Goal: Answer question/provide support: Share knowledge or assist other users

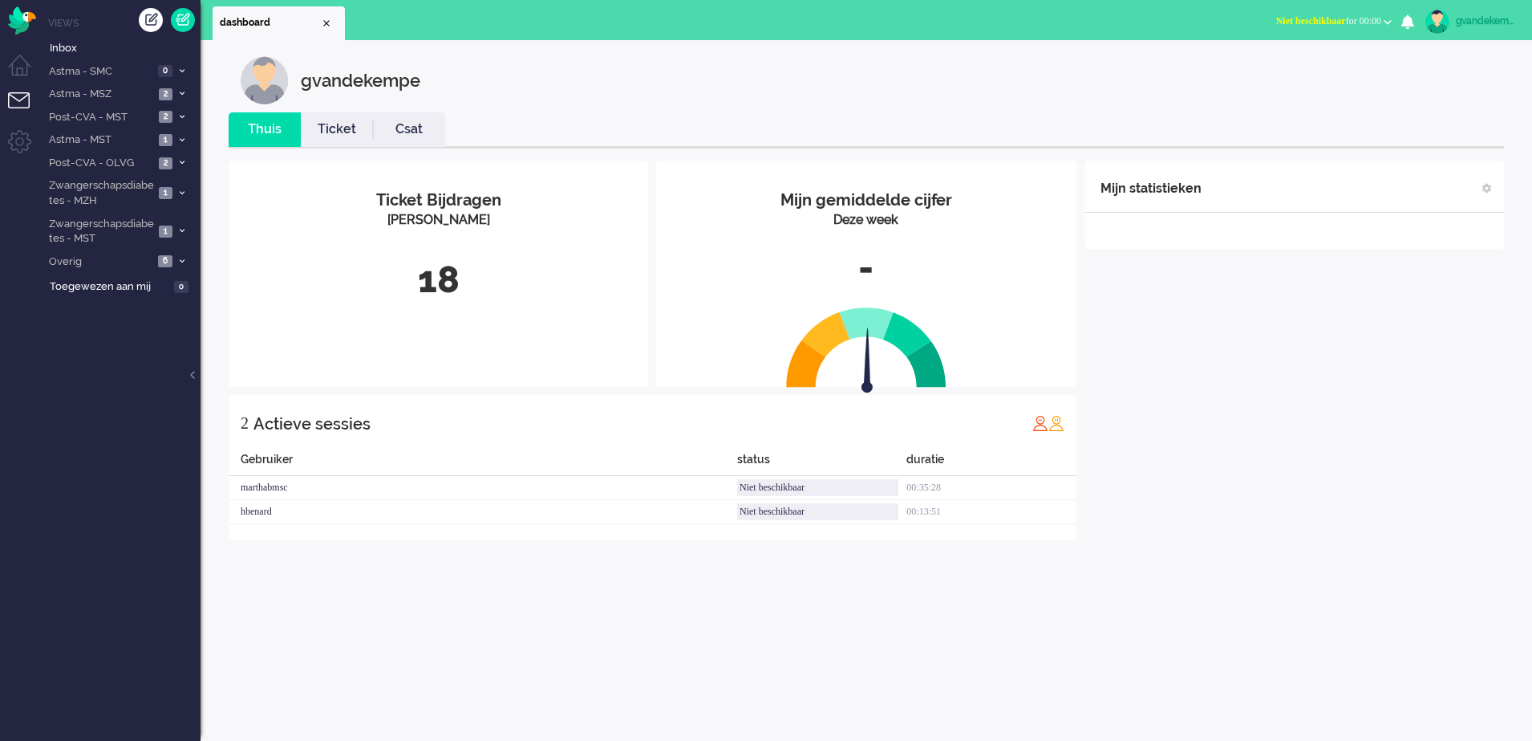
click at [1390, 18] on button "Niet beschikbaar for 00:00" at bounding box center [1334, 21] width 135 height 23
click at [1274, 71] on label "Online" at bounding box center [1325, 72] width 127 height 14
click at [19, 28] on img "Omnidesk" at bounding box center [22, 20] width 28 height 28
click at [1387, 22] on b "button" at bounding box center [1388, 22] width 8 height 6
click at [1281, 72] on label "Online" at bounding box center [1325, 72] width 127 height 14
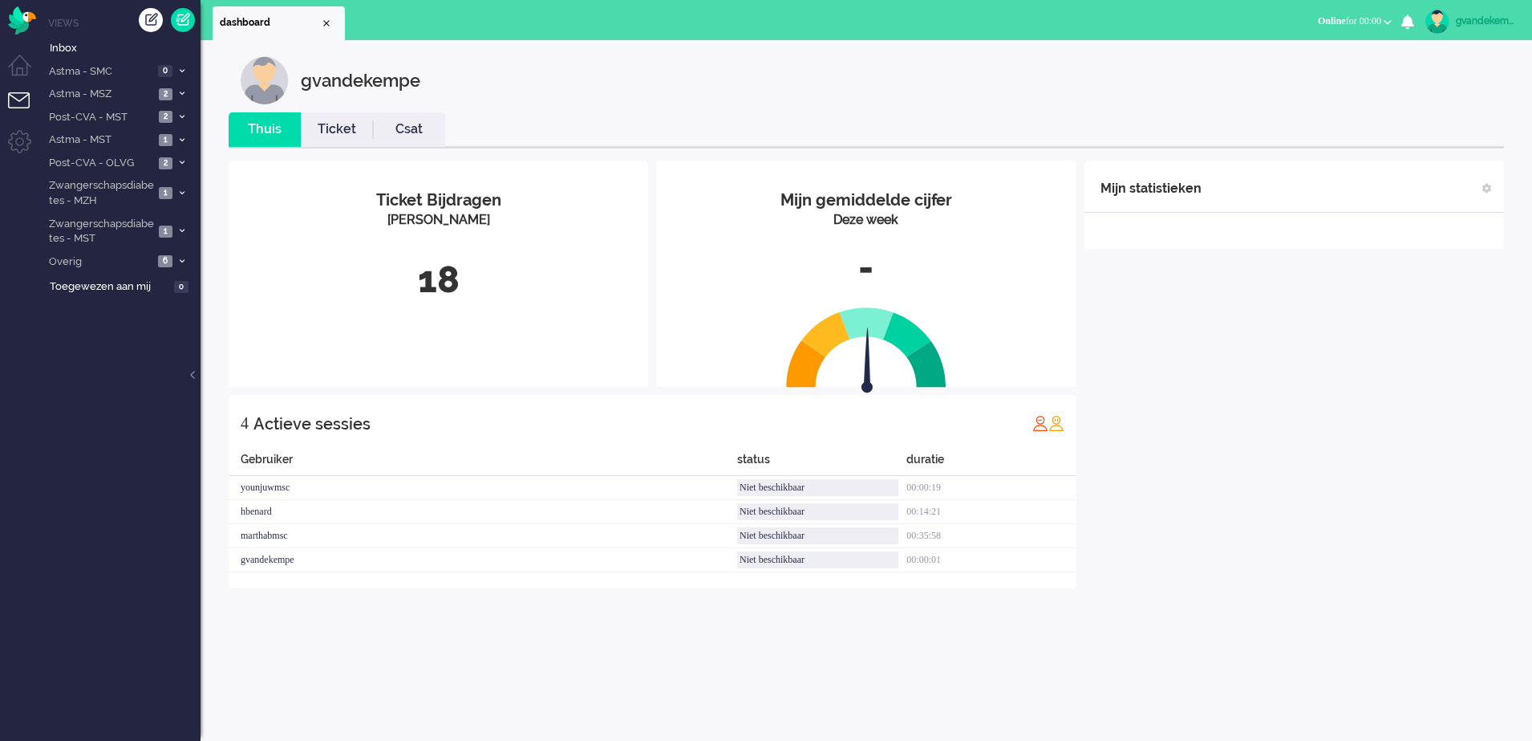
click at [1165, 599] on div "Mijn gemiddelde cijfer Deze week - Ticket Bijdragen Per Kanaal 18 4 Actieve ses…" at bounding box center [867, 374] width 1276 height 452
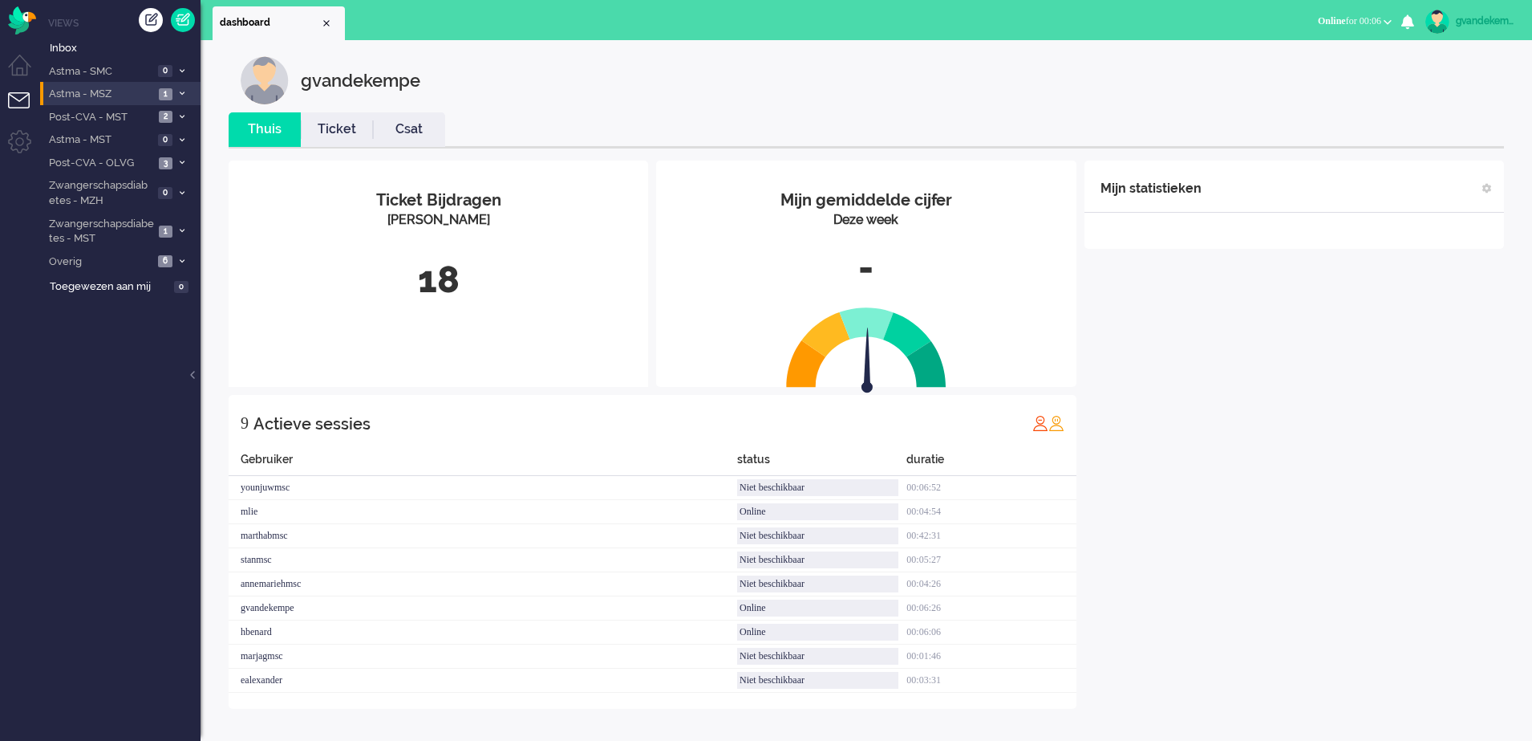
click at [180, 93] on icon at bounding box center [182, 94] width 5 height 6
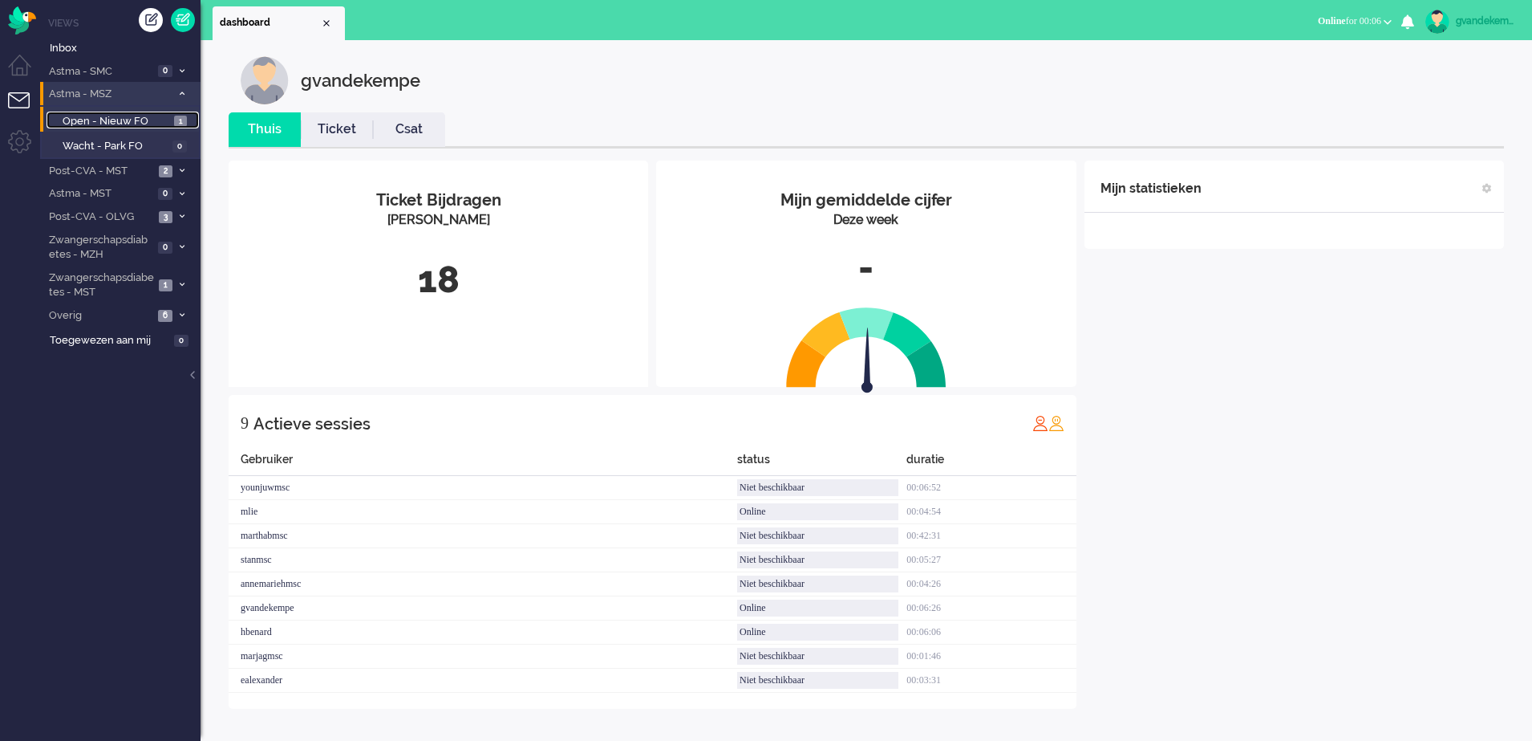
click at [138, 124] on span "Open - Nieuw FO" at bounding box center [117, 121] width 108 height 15
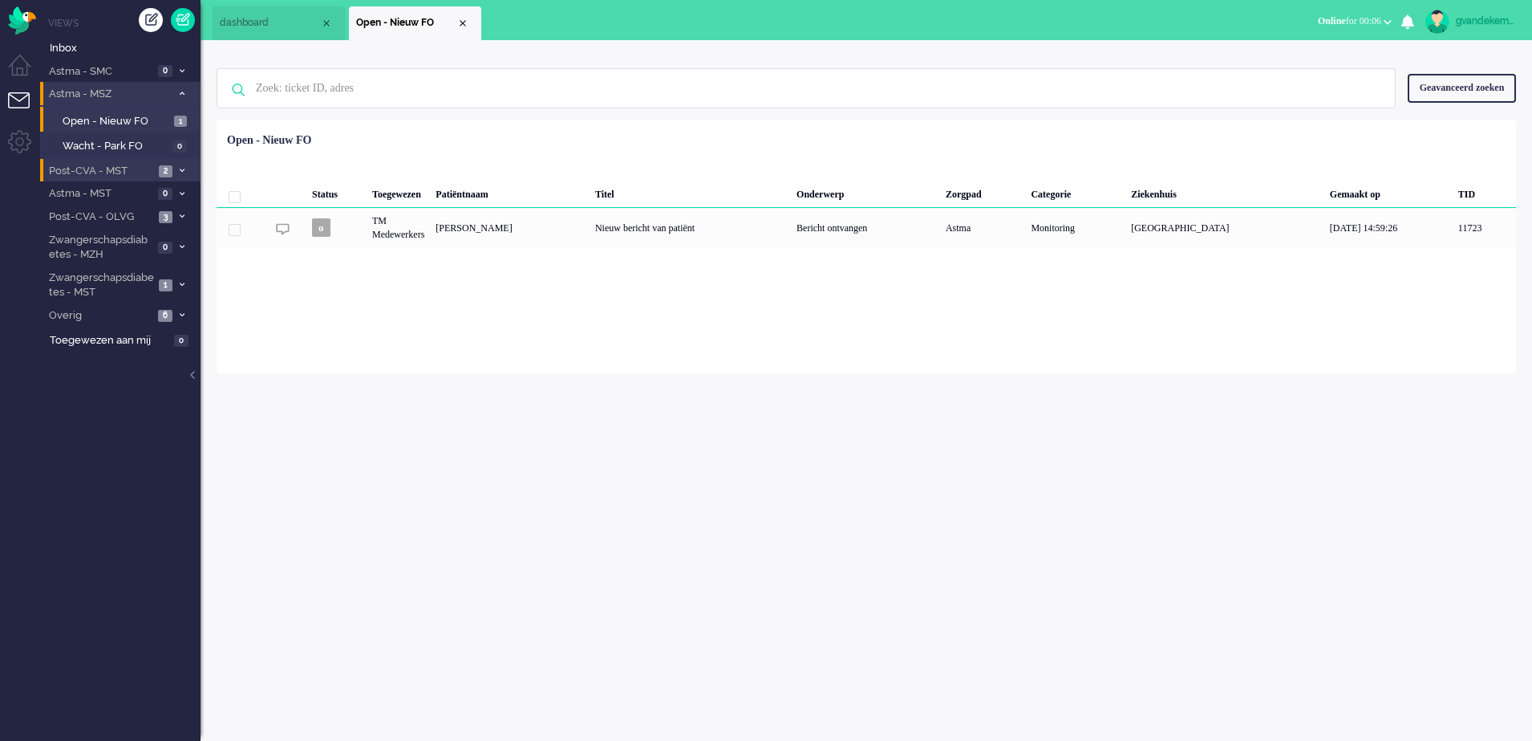
click at [180, 170] on icon at bounding box center [182, 171] width 5 height 6
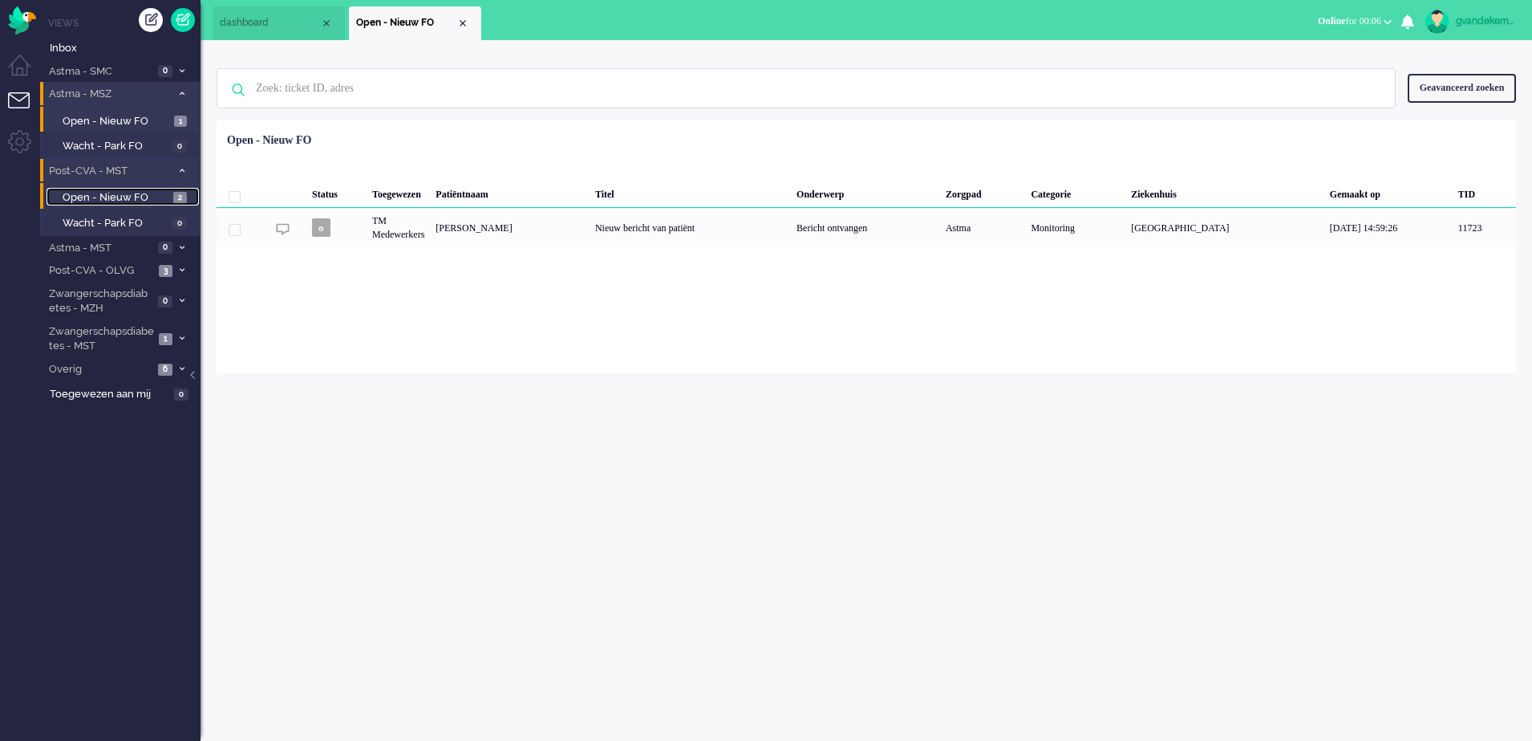
click at [128, 191] on span "Open - Nieuw FO" at bounding box center [116, 197] width 107 height 15
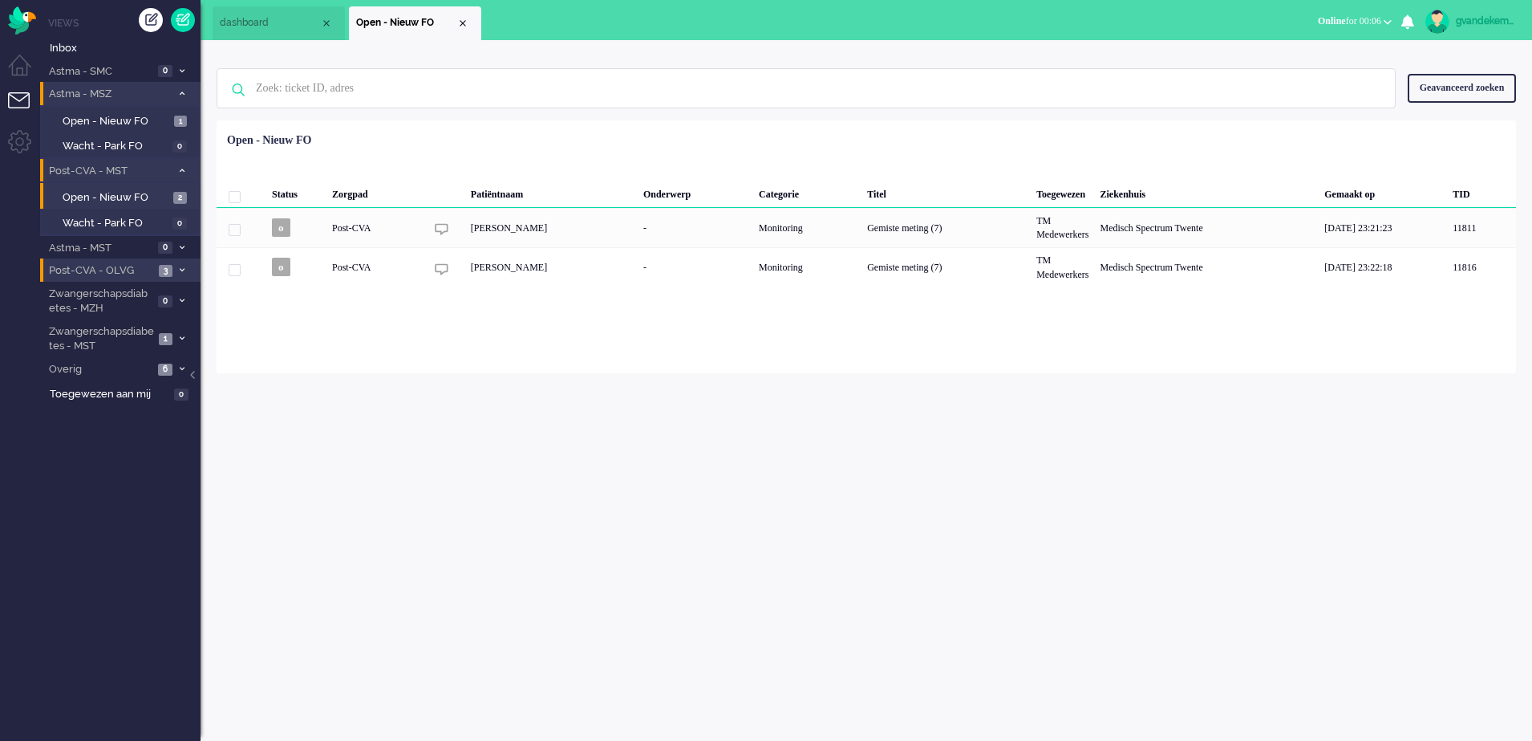
click at [180, 272] on icon at bounding box center [182, 270] width 5 height 6
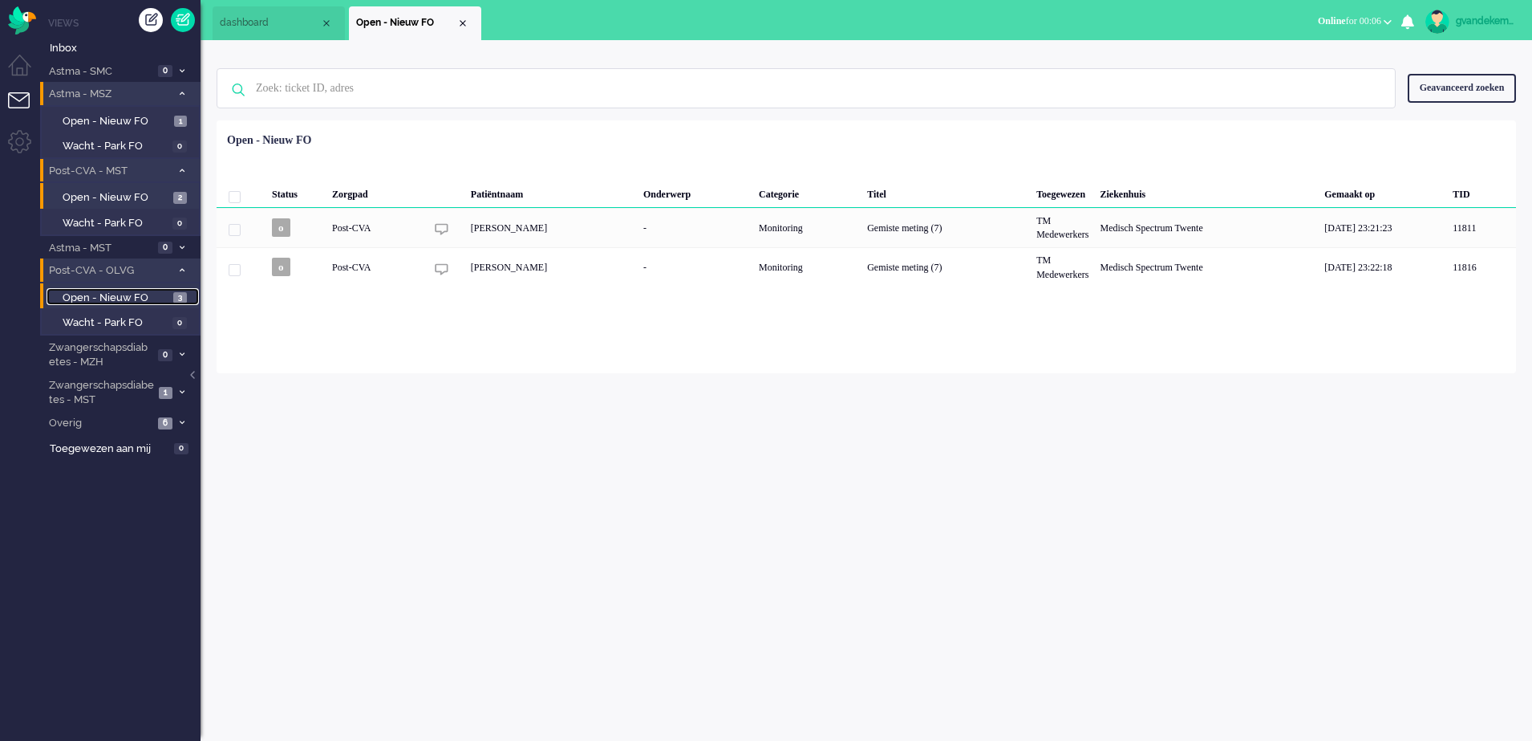
click at [152, 297] on span "Open - Nieuw FO" at bounding box center [116, 297] width 107 height 15
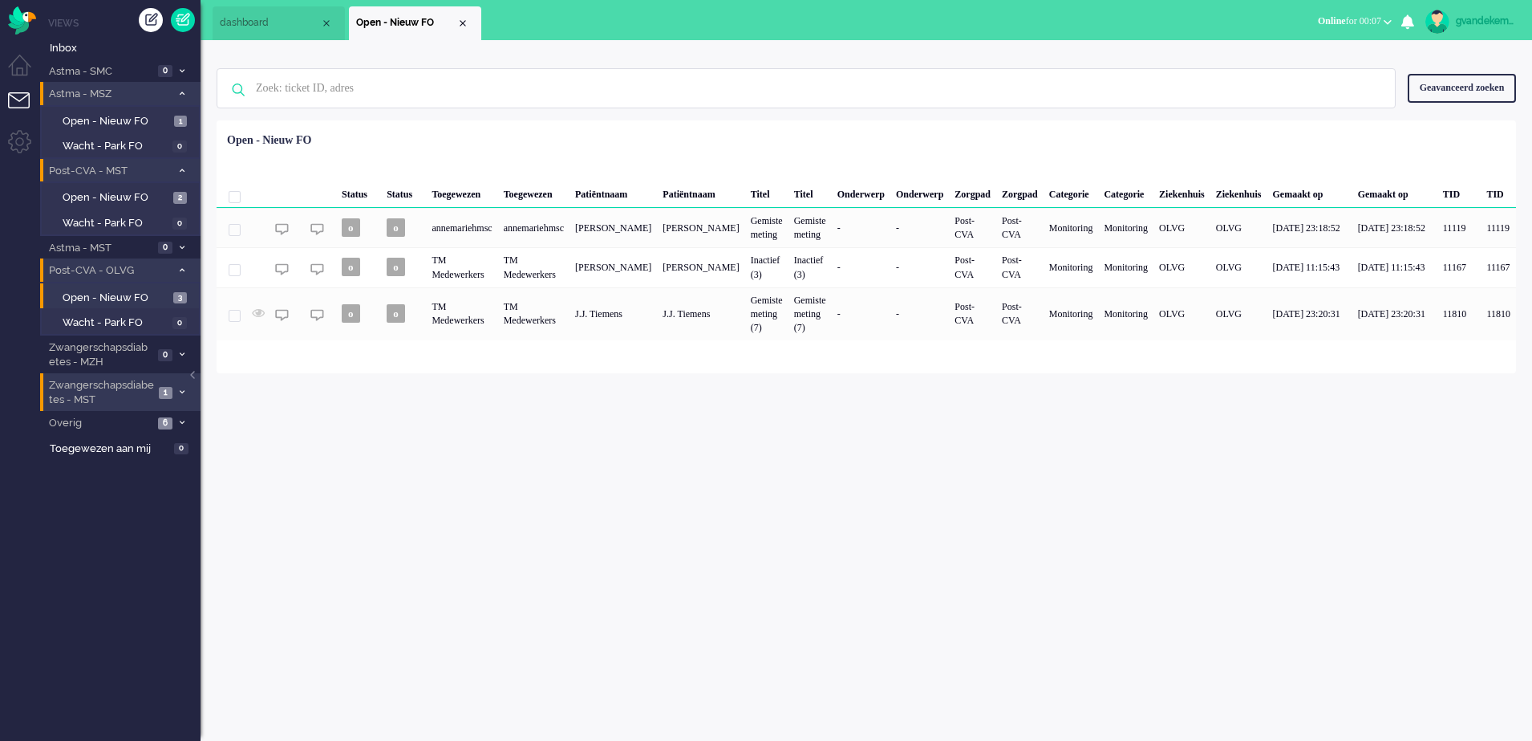
click at [180, 390] on icon at bounding box center [182, 392] width 5 height 6
click at [156, 422] on span "Open - Nieuw FO" at bounding box center [117, 427] width 108 height 15
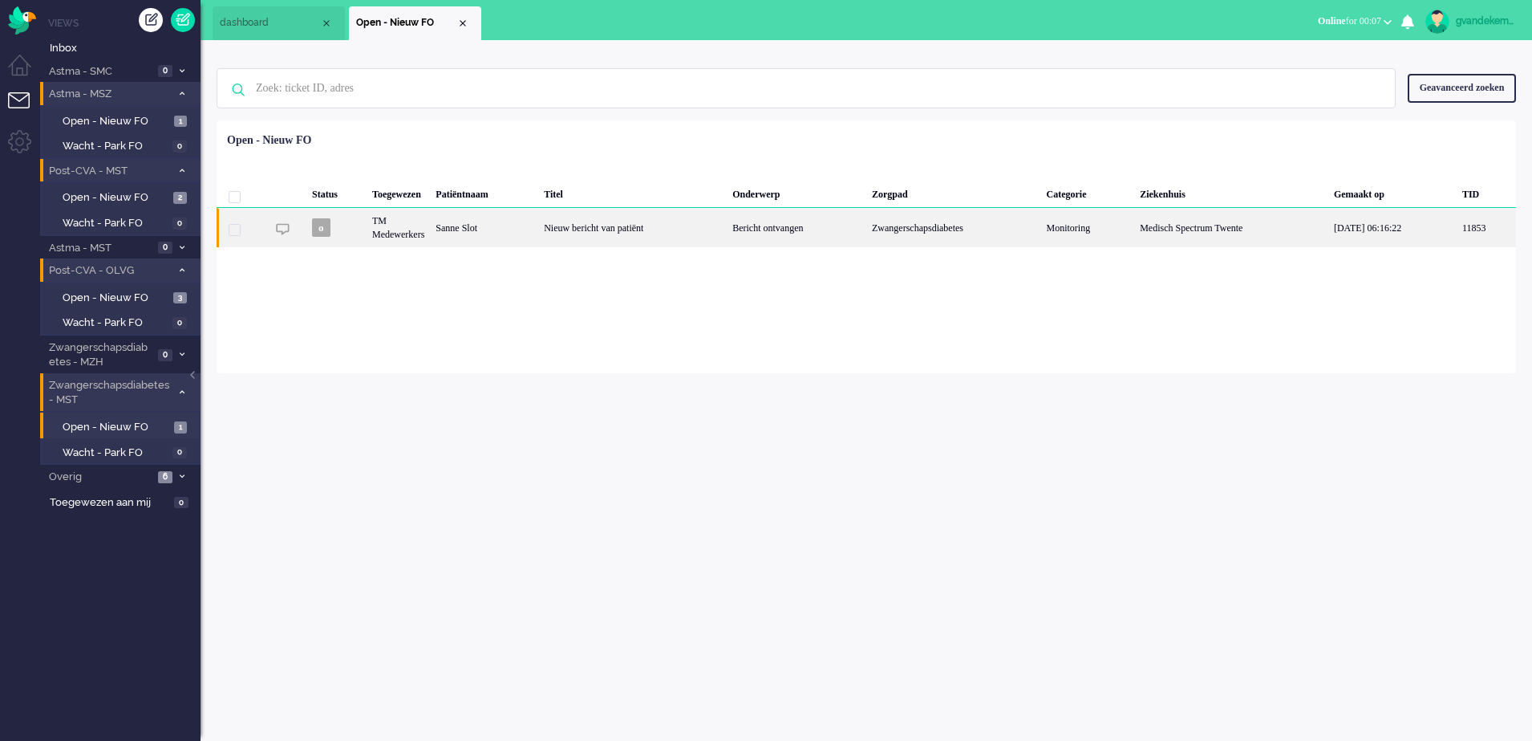
click at [820, 236] on div "Bericht ontvangen" at bounding box center [797, 227] width 140 height 39
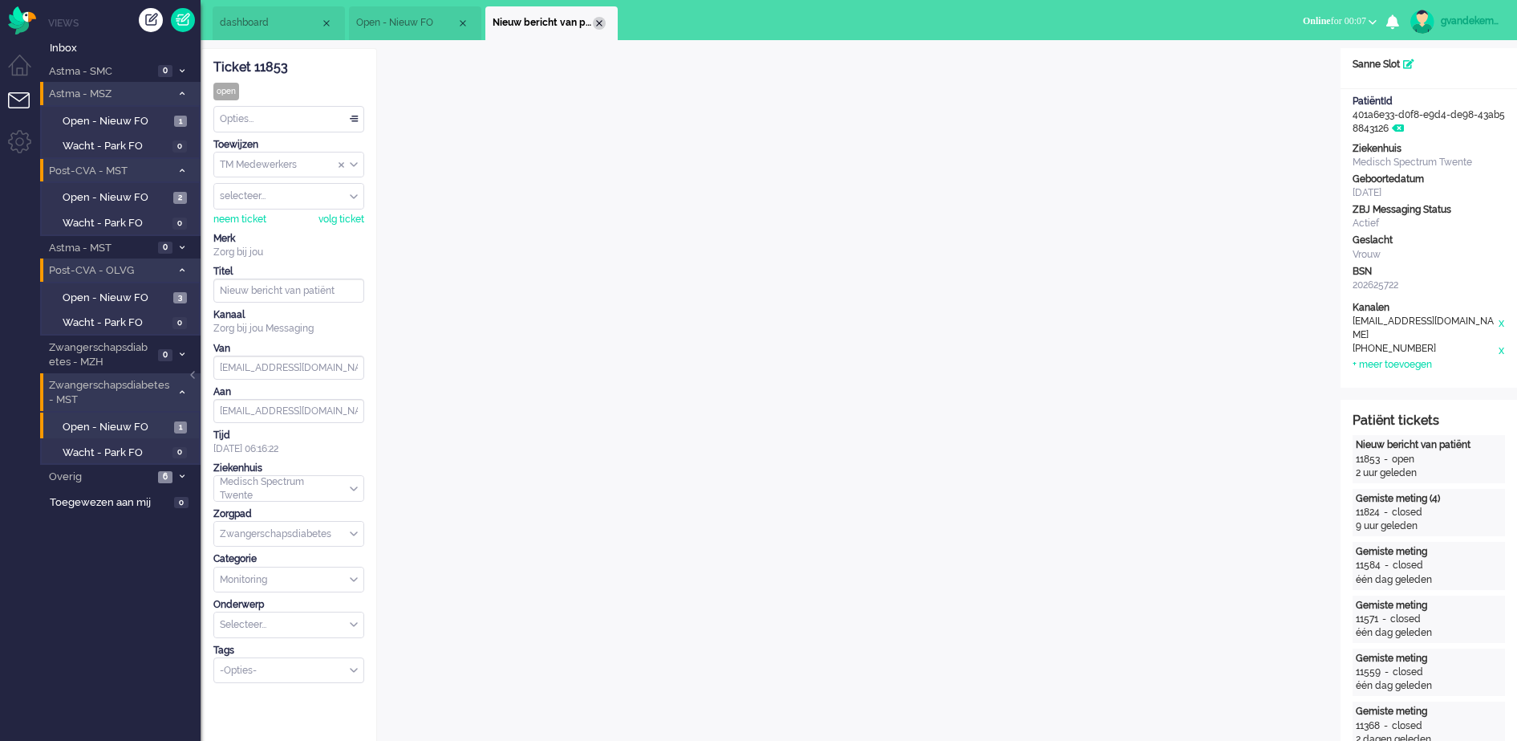
click at [601, 26] on div "Close tab" at bounding box center [599, 23] width 13 height 13
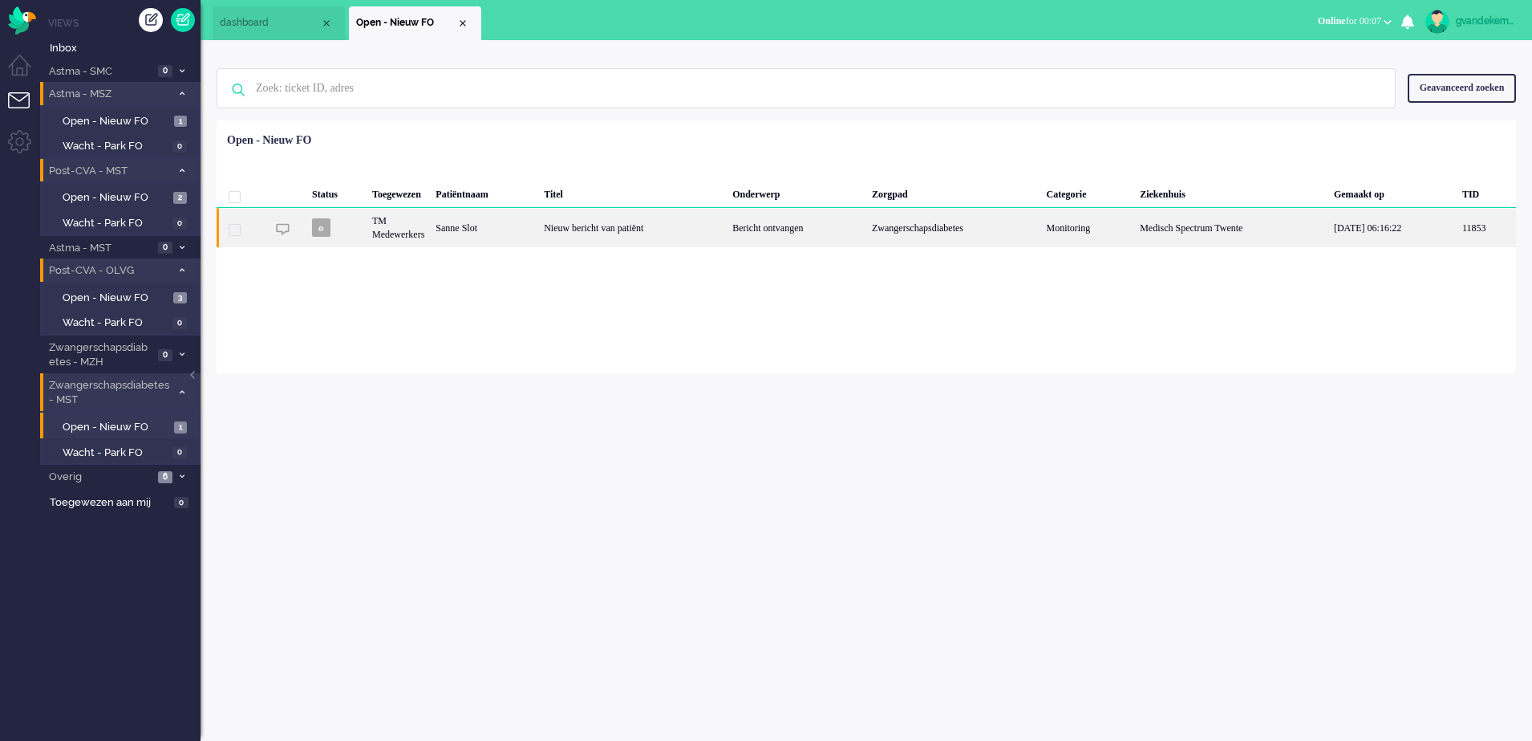
click at [774, 227] on div "Bericht ontvangen" at bounding box center [797, 227] width 140 height 39
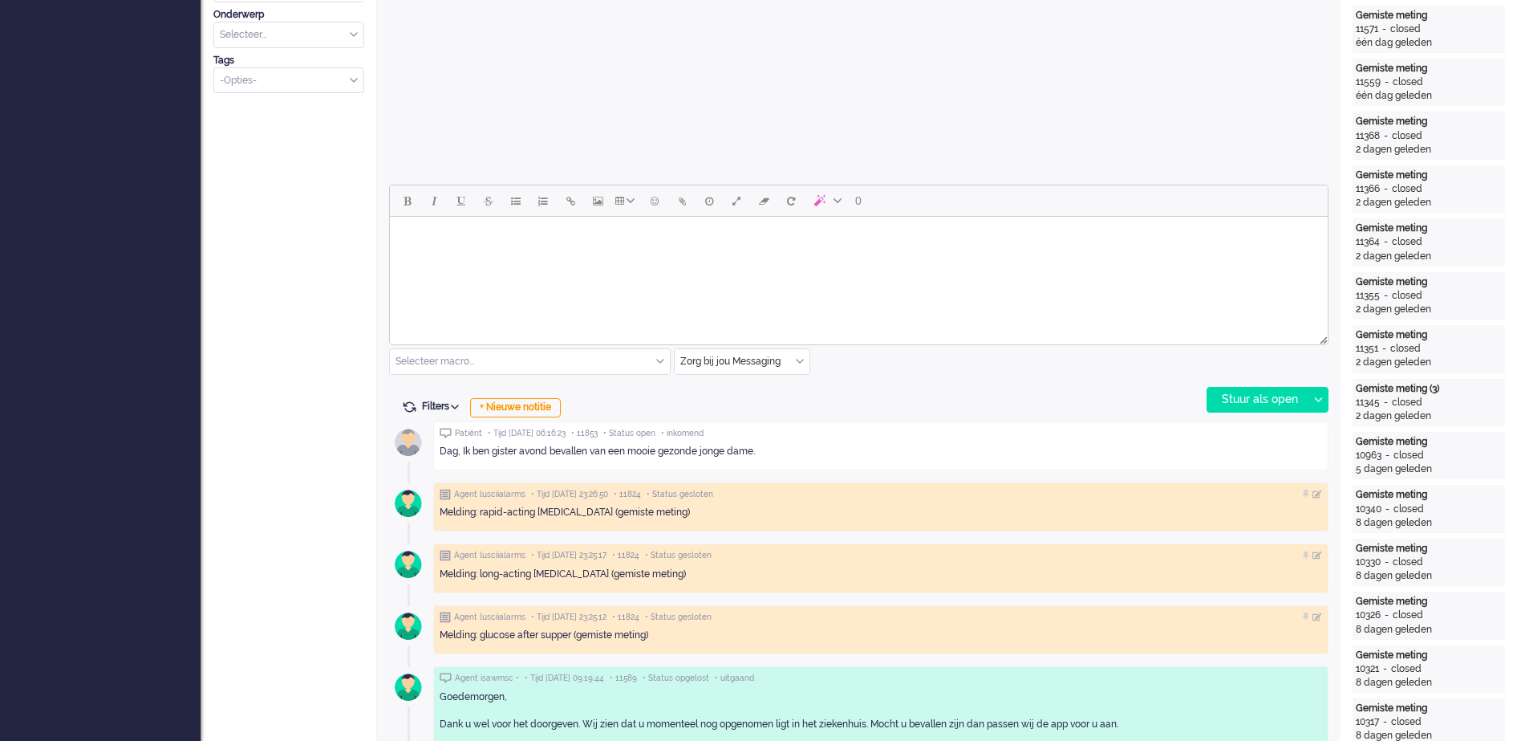
scroll to position [537, 0]
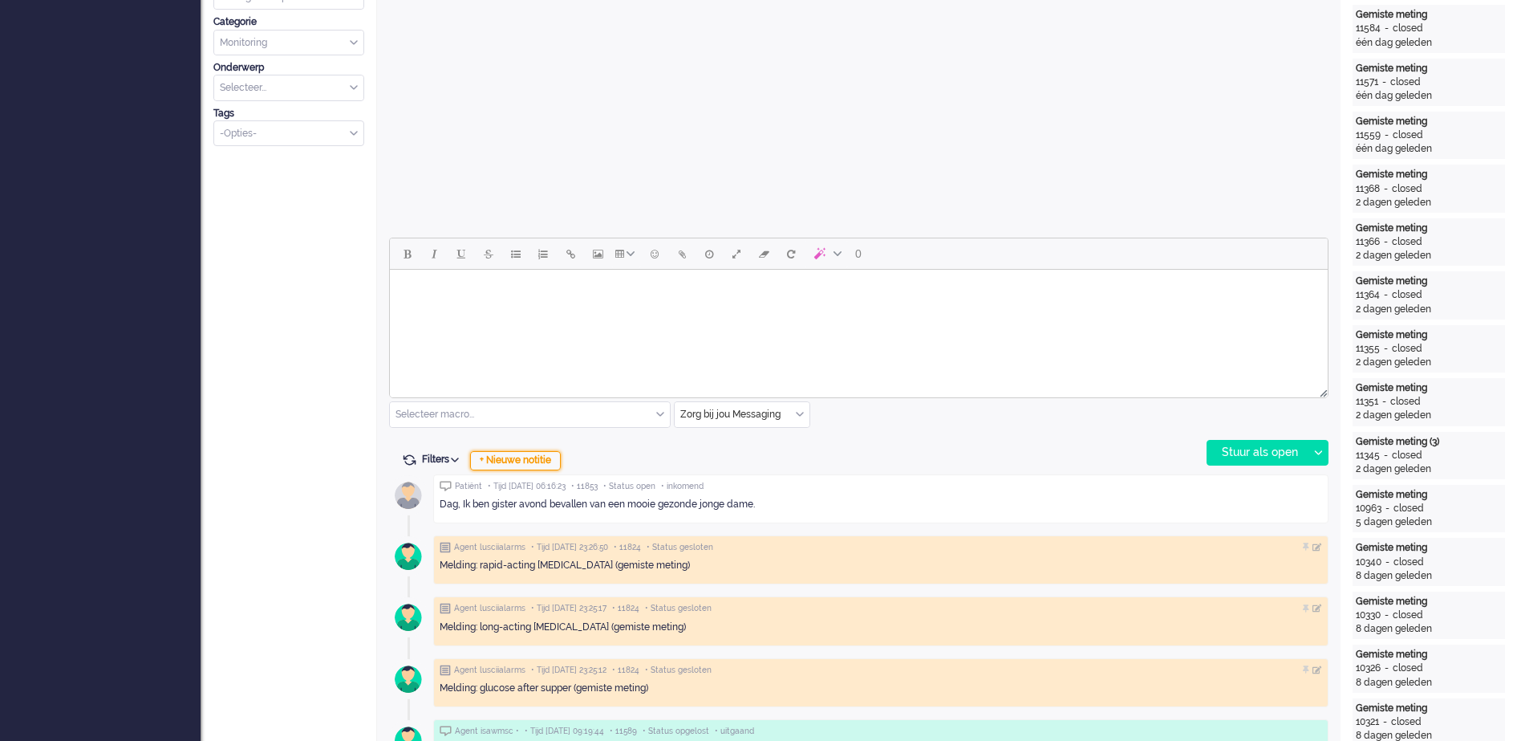
click at [548, 461] on div "+ Nieuwe notitie" at bounding box center [515, 460] width 91 height 19
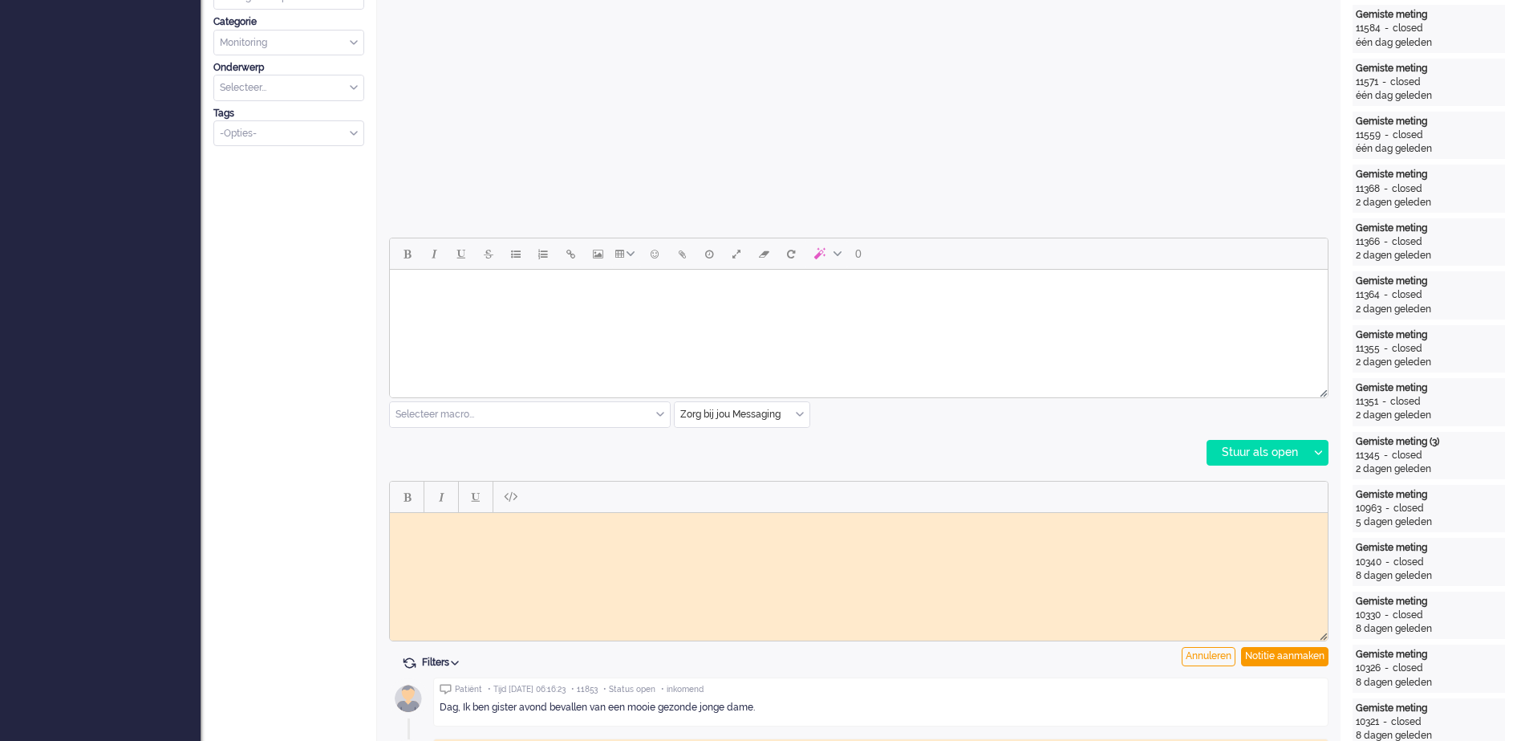
scroll to position [0, 0]
click at [1305, 653] on div "Notitie aanmaken" at bounding box center [1284, 656] width 87 height 19
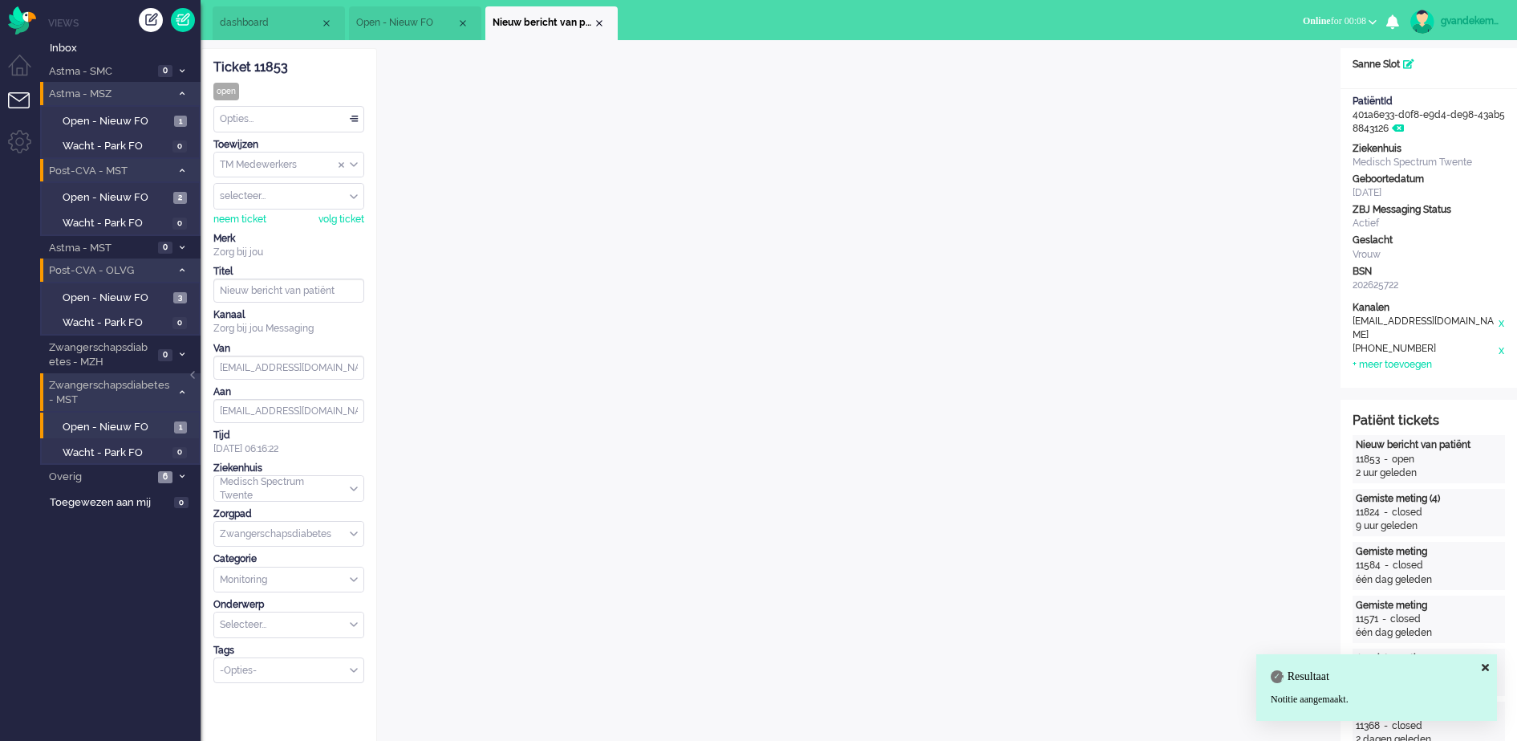
click at [355, 163] on div "TM Medewerkers" at bounding box center [288, 164] width 149 height 25
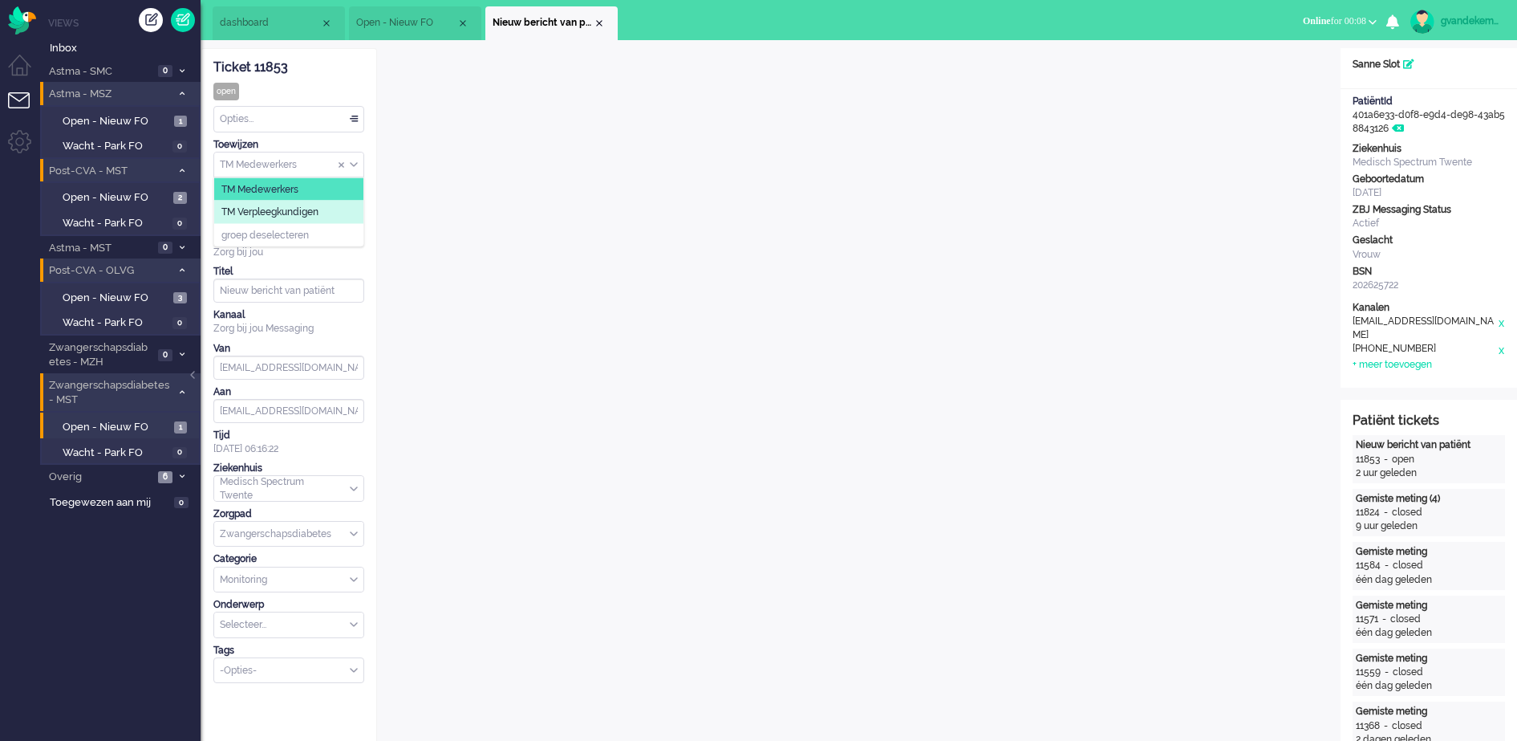
click at [327, 210] on li "TM Verpleegkundigen" at bounding box center [288, 212] width 149 height 23
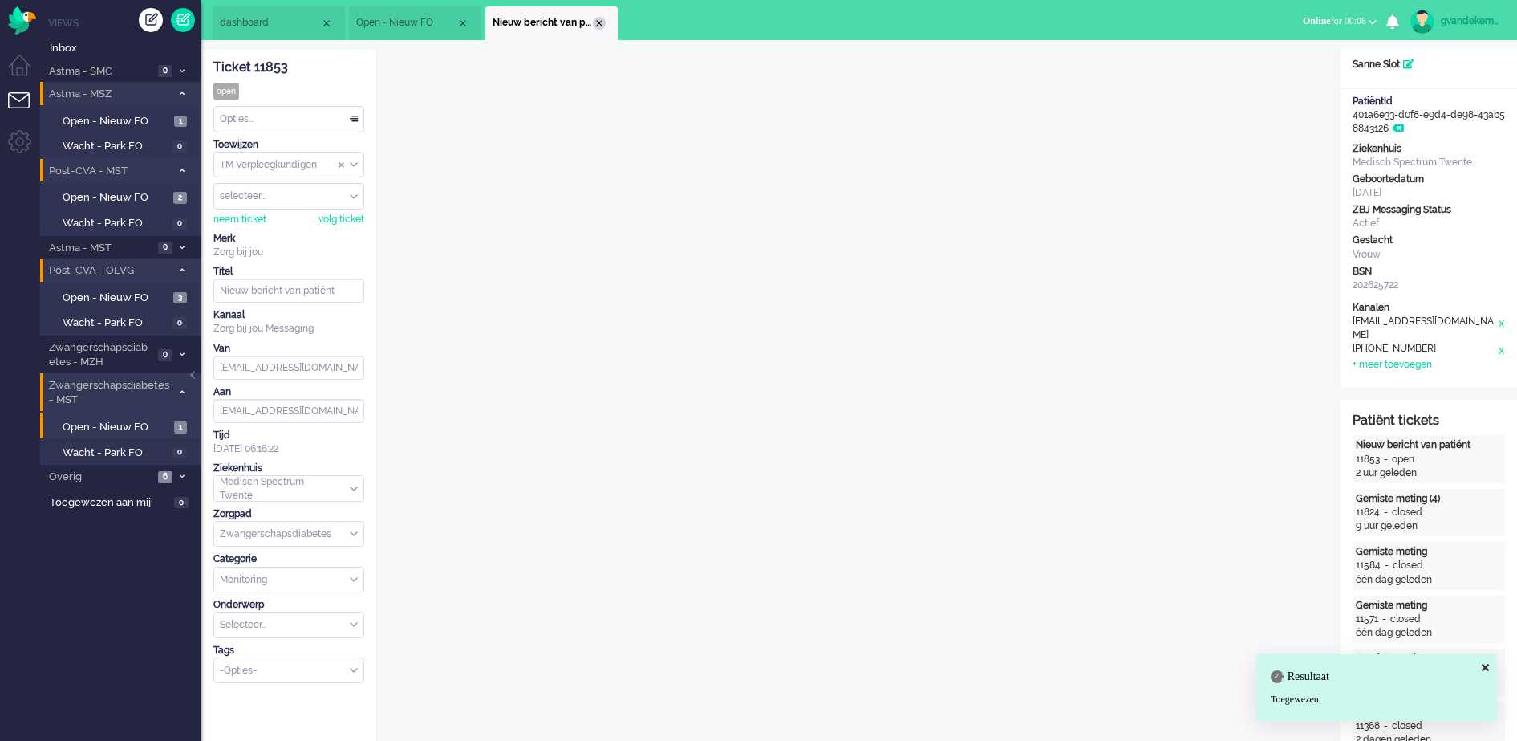
click at [595, 22] on div "Close tab" at bounding box center [599, 23] width 13 height 13
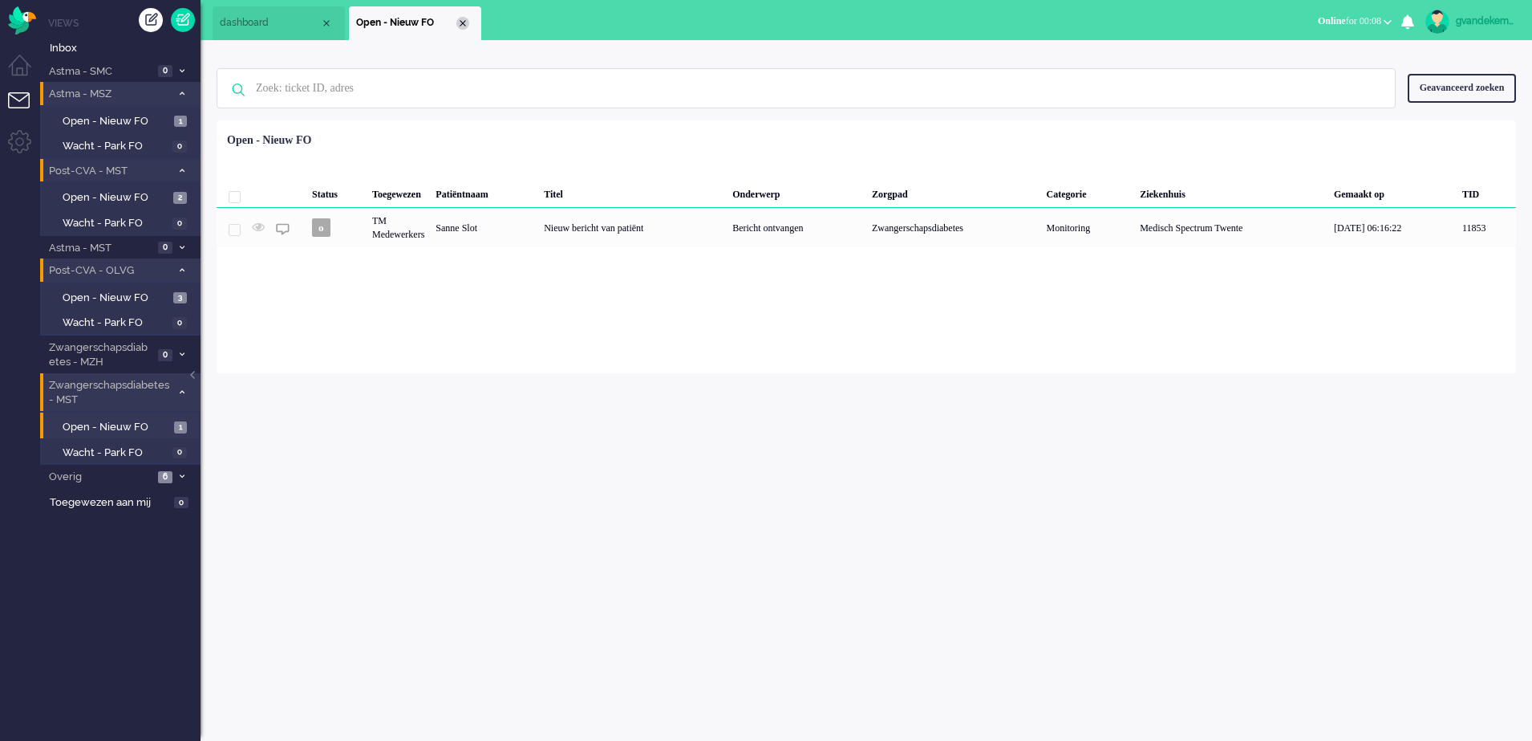
click at [462, 22] on div "Close tab" at bounding box center [463, 23] width 13 height 13
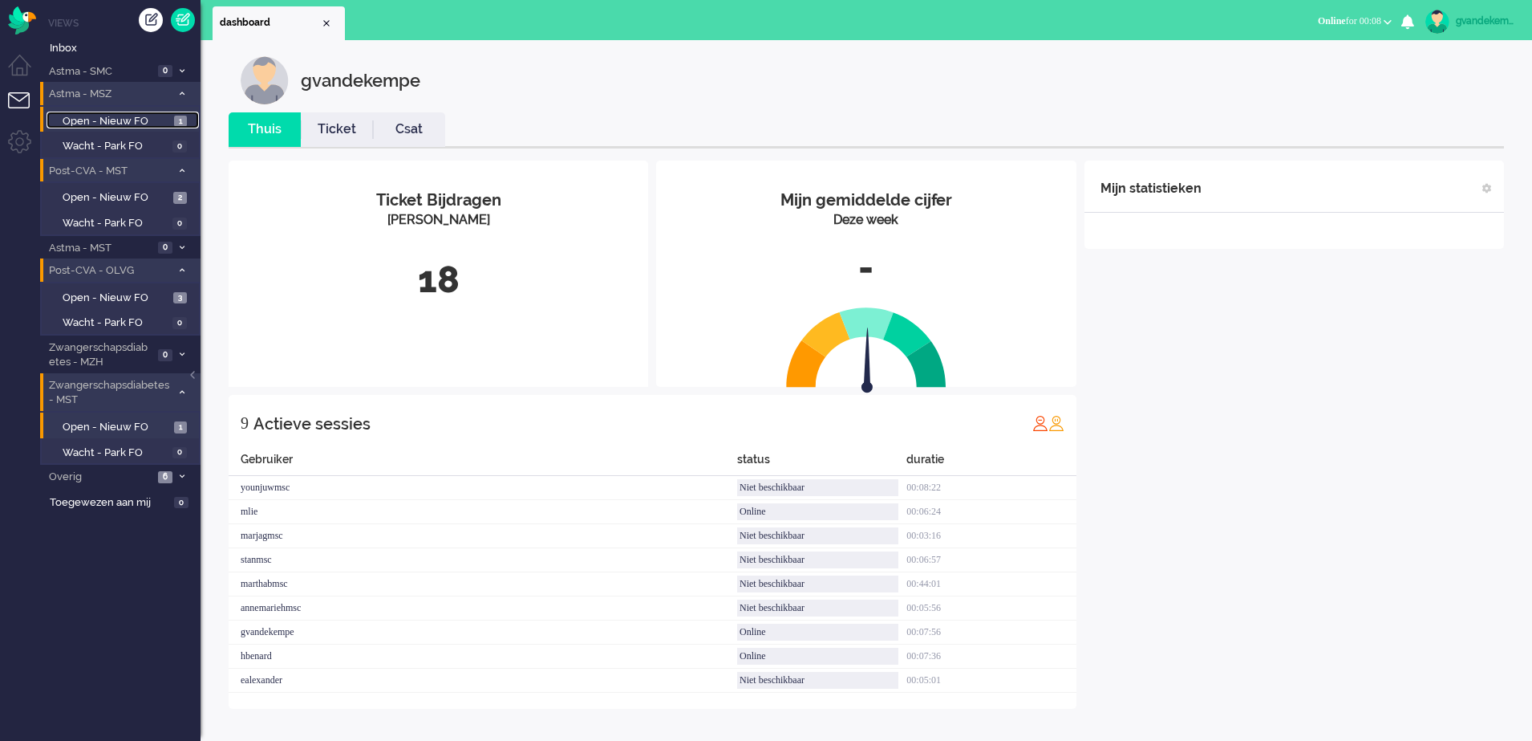
click at [137, 116] on span "Open - Nieuw FO" at bounding box center [117, 121] width 108 height 15
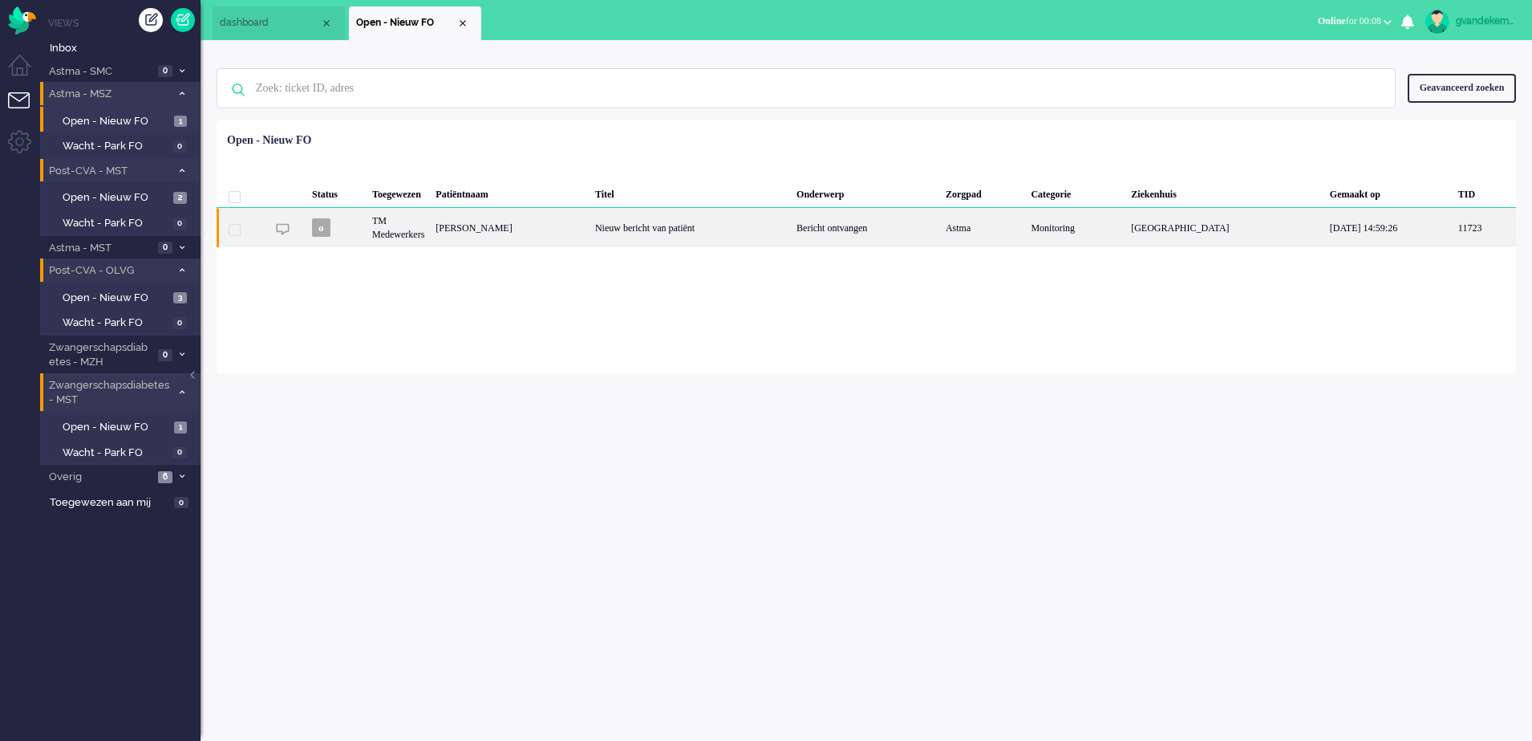
click at [733, 234] on div "Nieuw bericht van patiënt" at bounding box center [690, 227] width 201 height 39
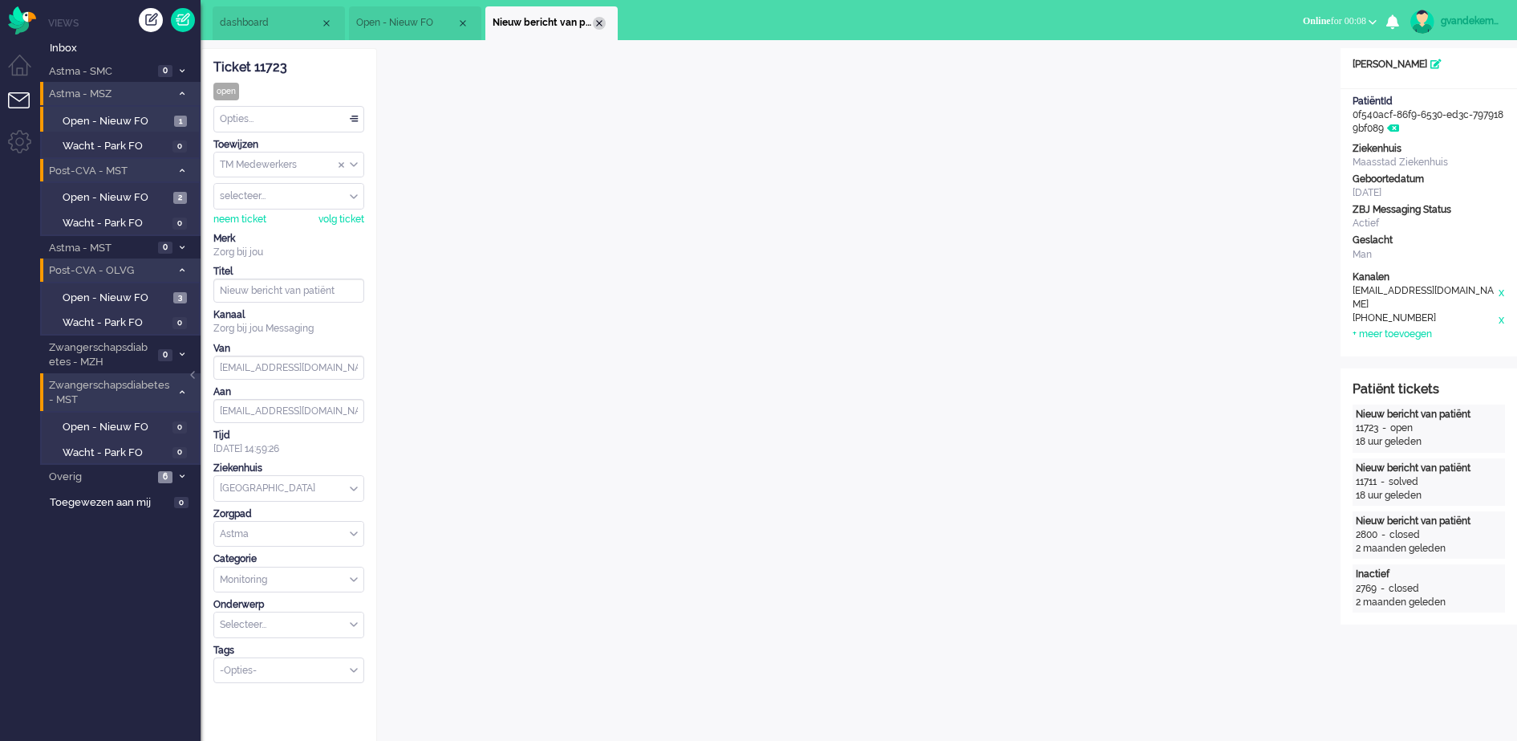
click at [603, 20] on div "Close tab" at bounding box center [599, 23] width 13 height 13
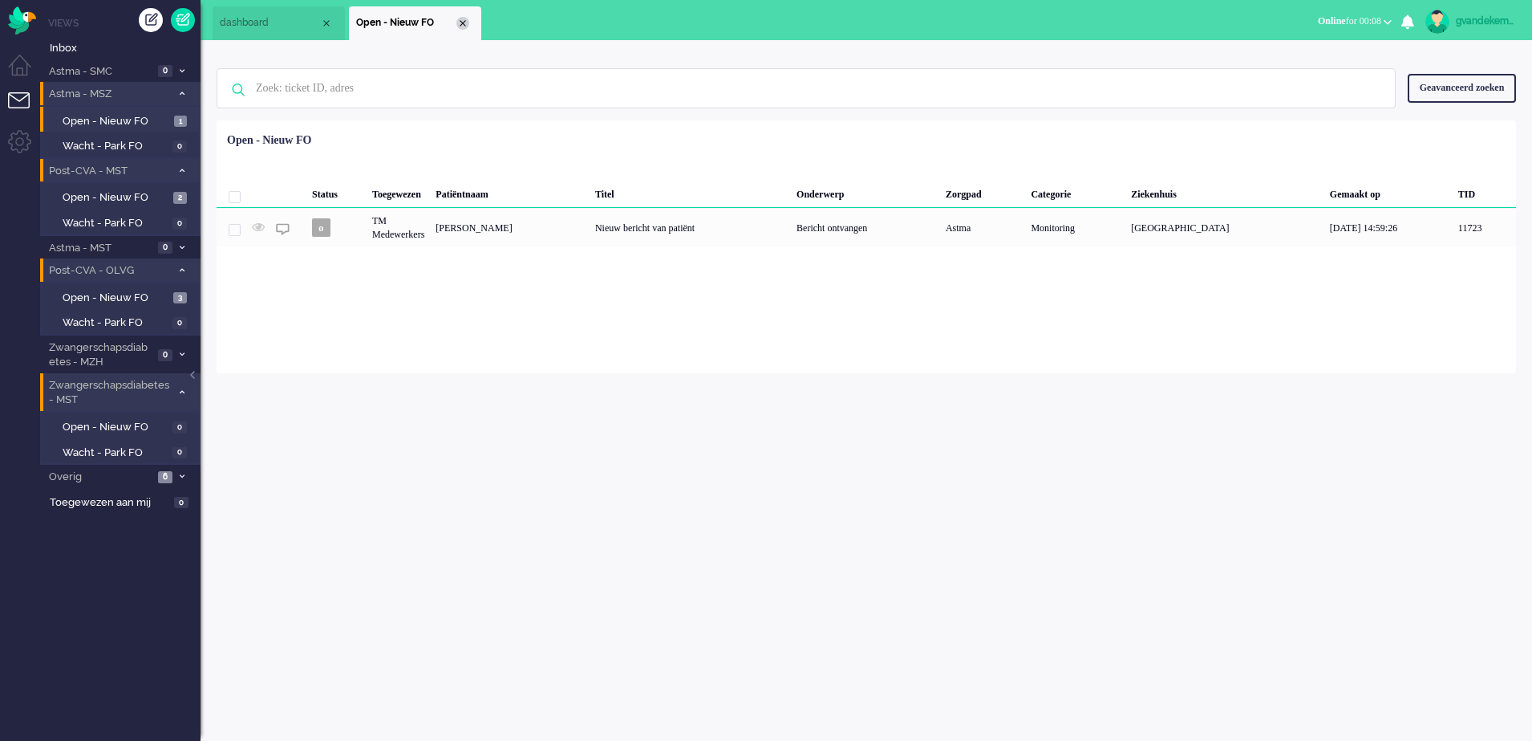
click at [459, 18] on div "Close tab" at bounding box center [463, 23] width 13 height 13
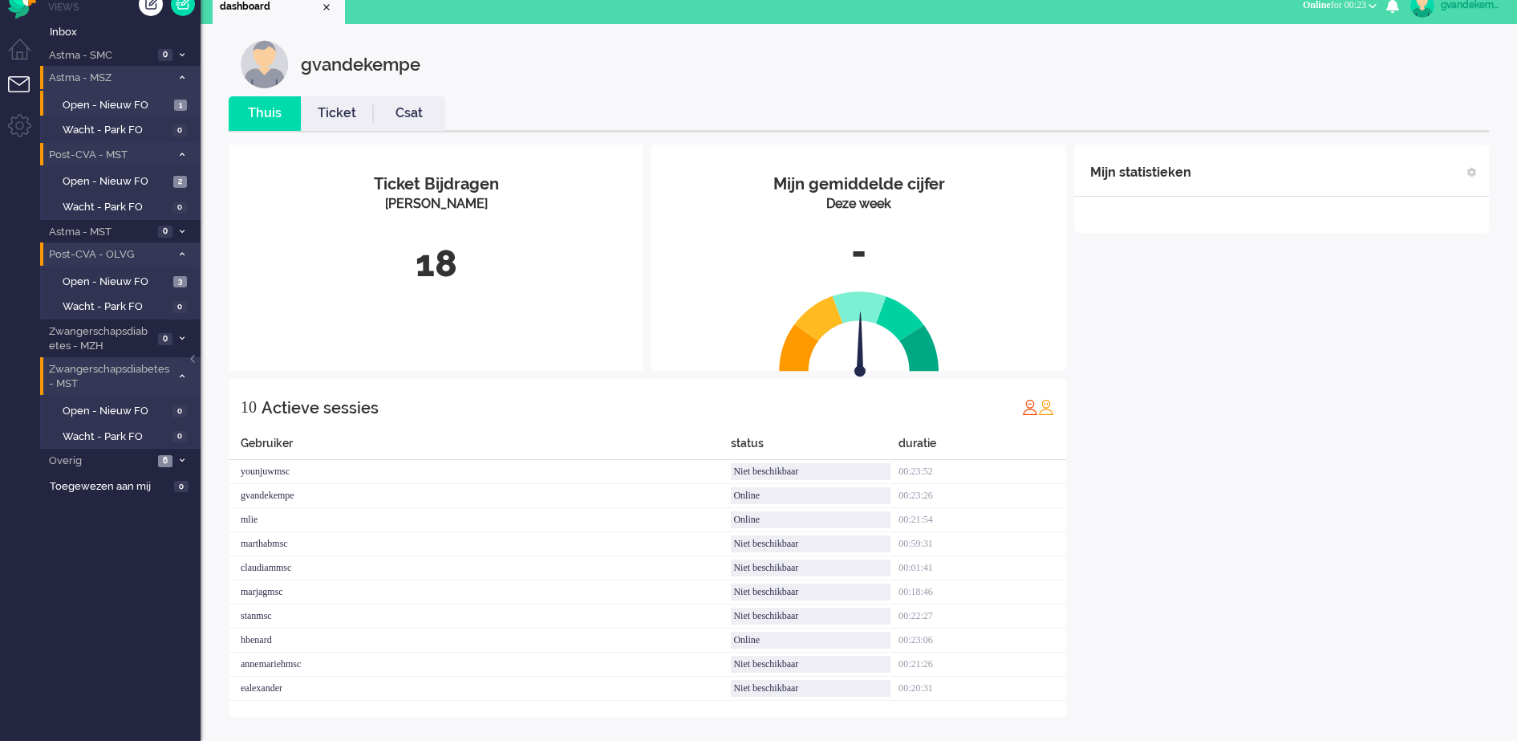
scroll to position [20, 0]
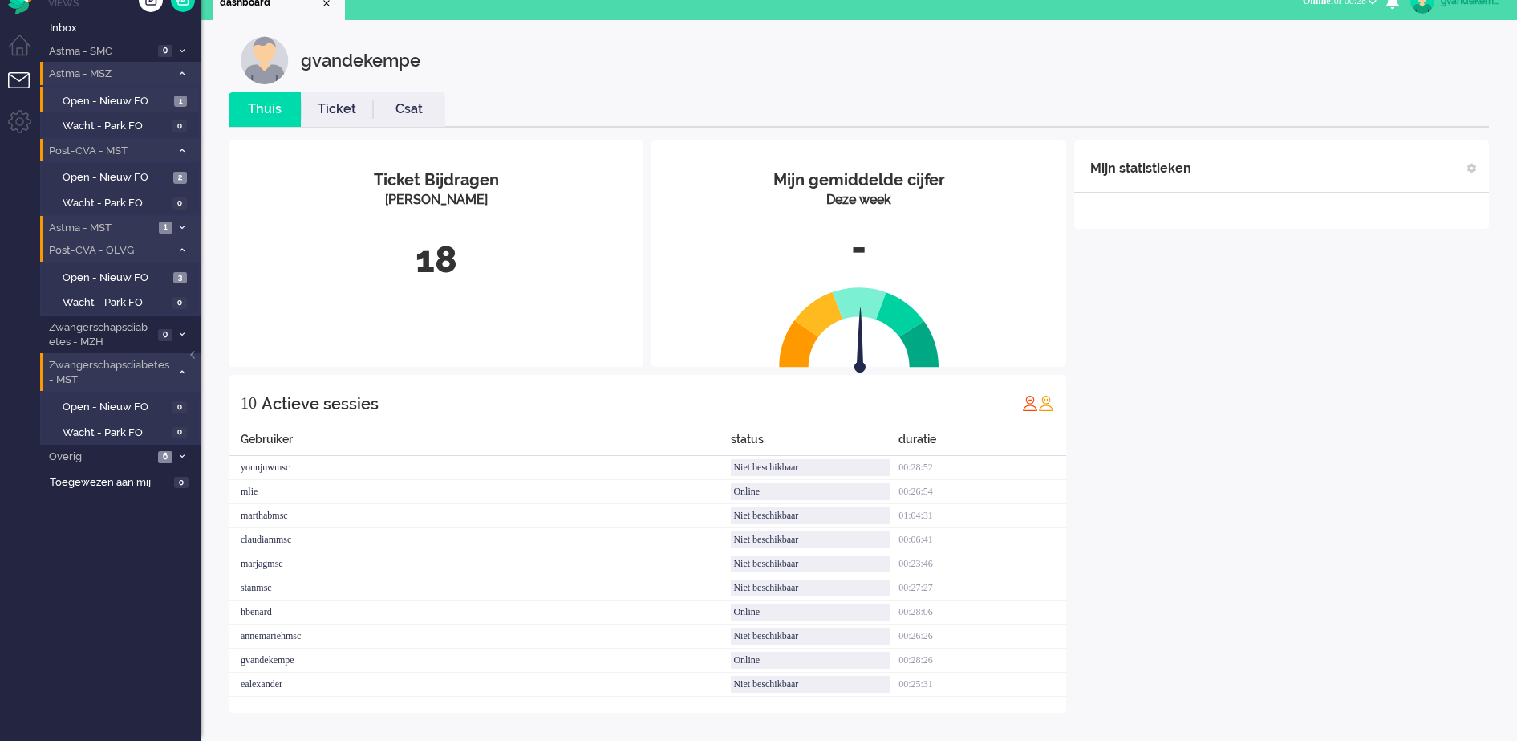
click at [180, 227] on icon at bounding box center [182, 228] width 5 height 6
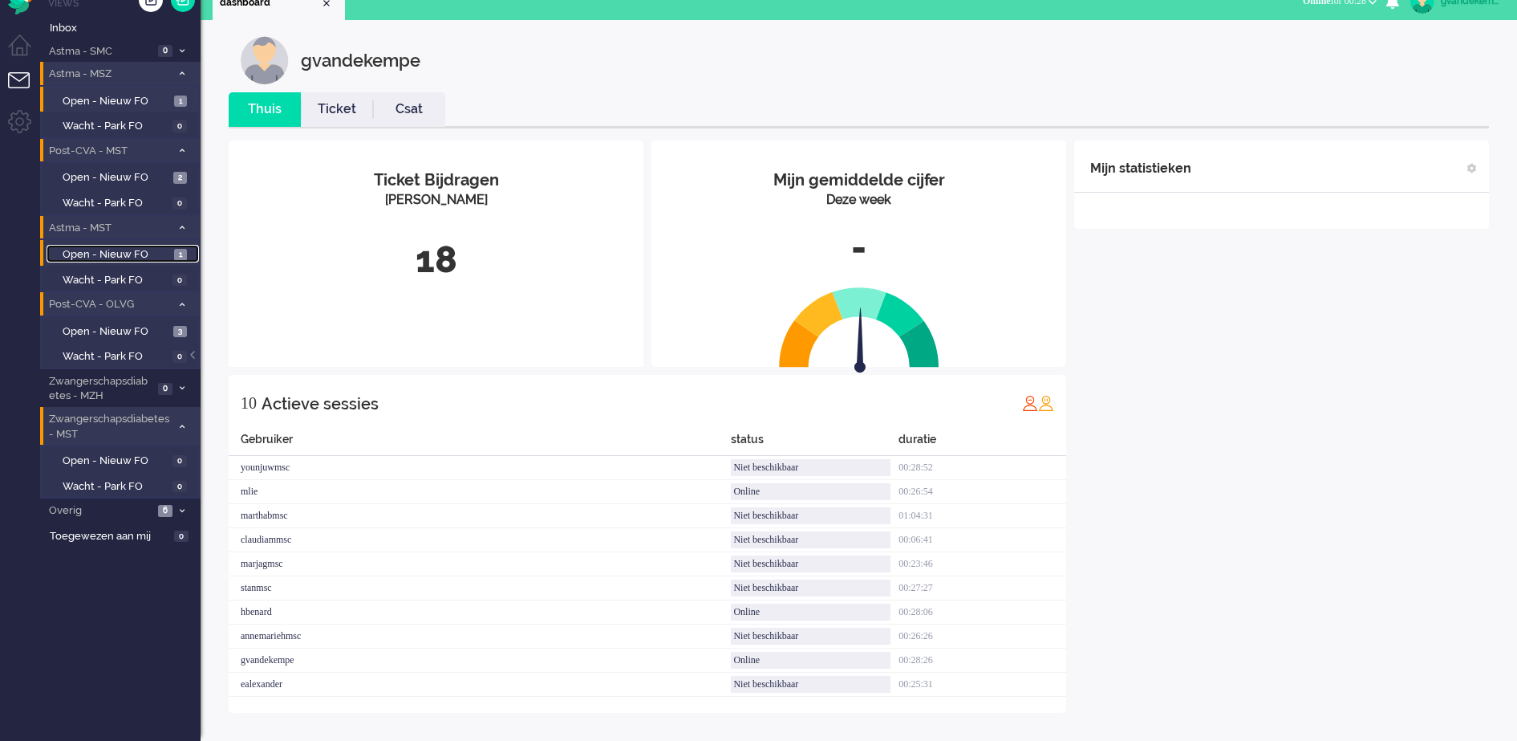
click at [139, 254] on span "Open - Nieuw FO" at bounding box center [117, 254] width 108 height 15
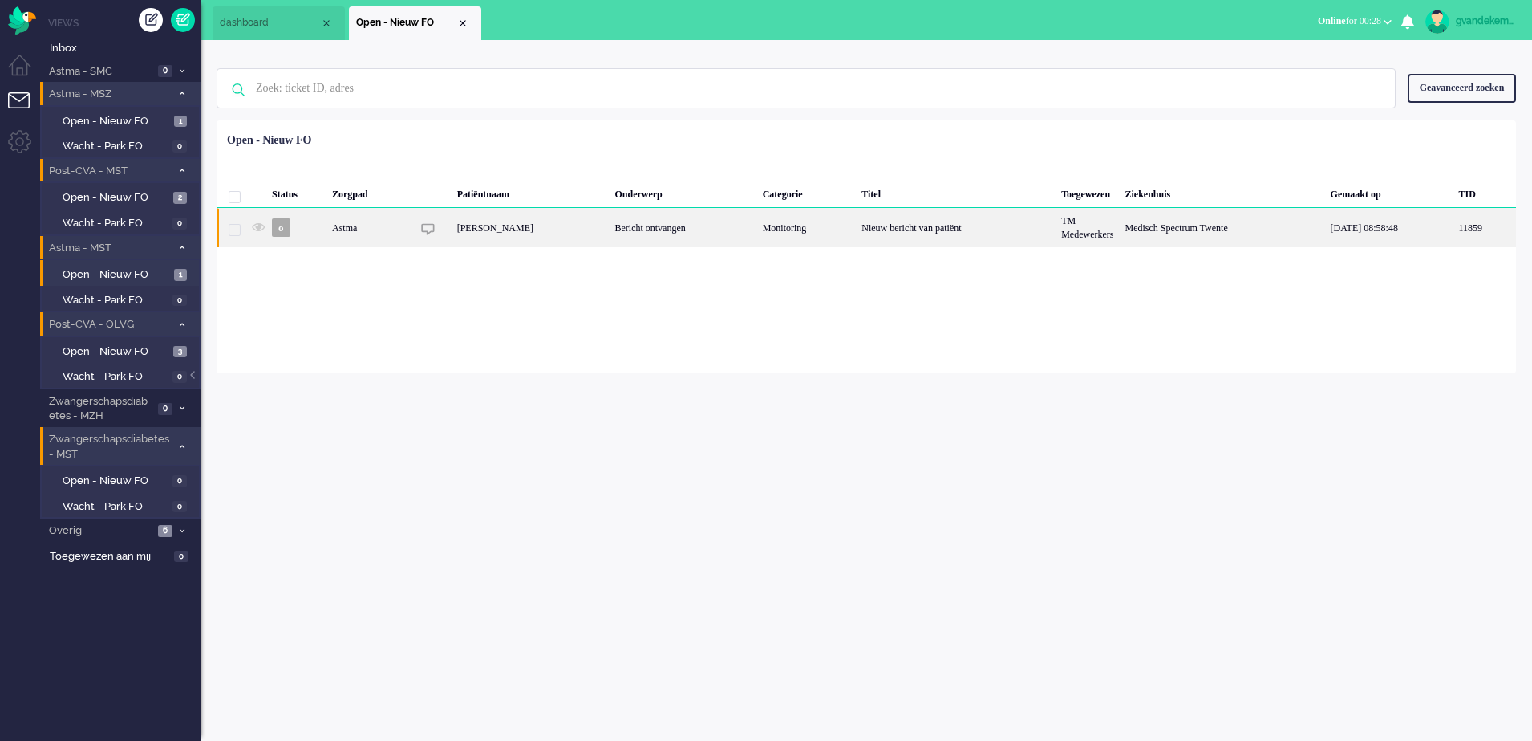
click at [587, 233] on div "[PERSON_NAME]" at bounding box center [531, 227] width 158 height 39
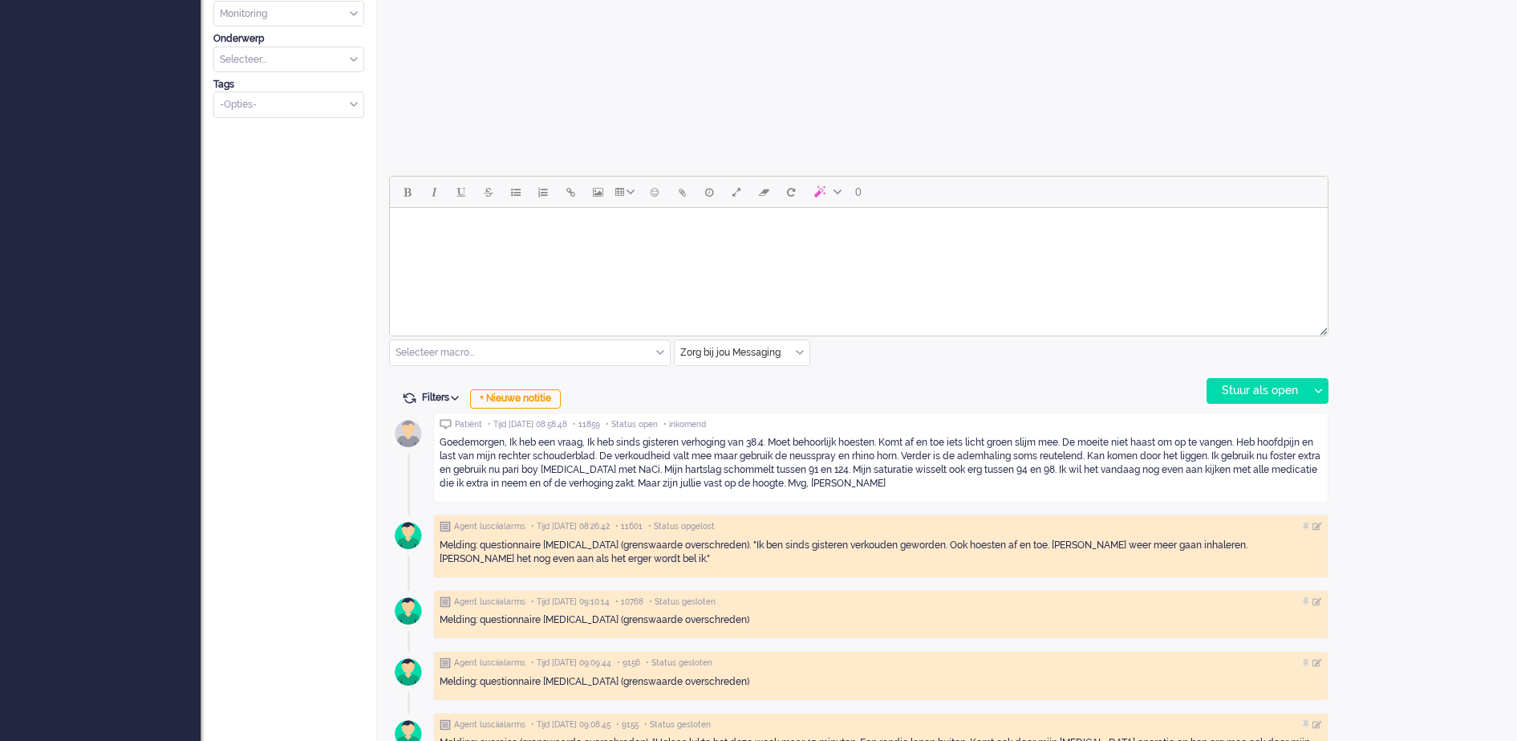
scroll to position [612, 0]
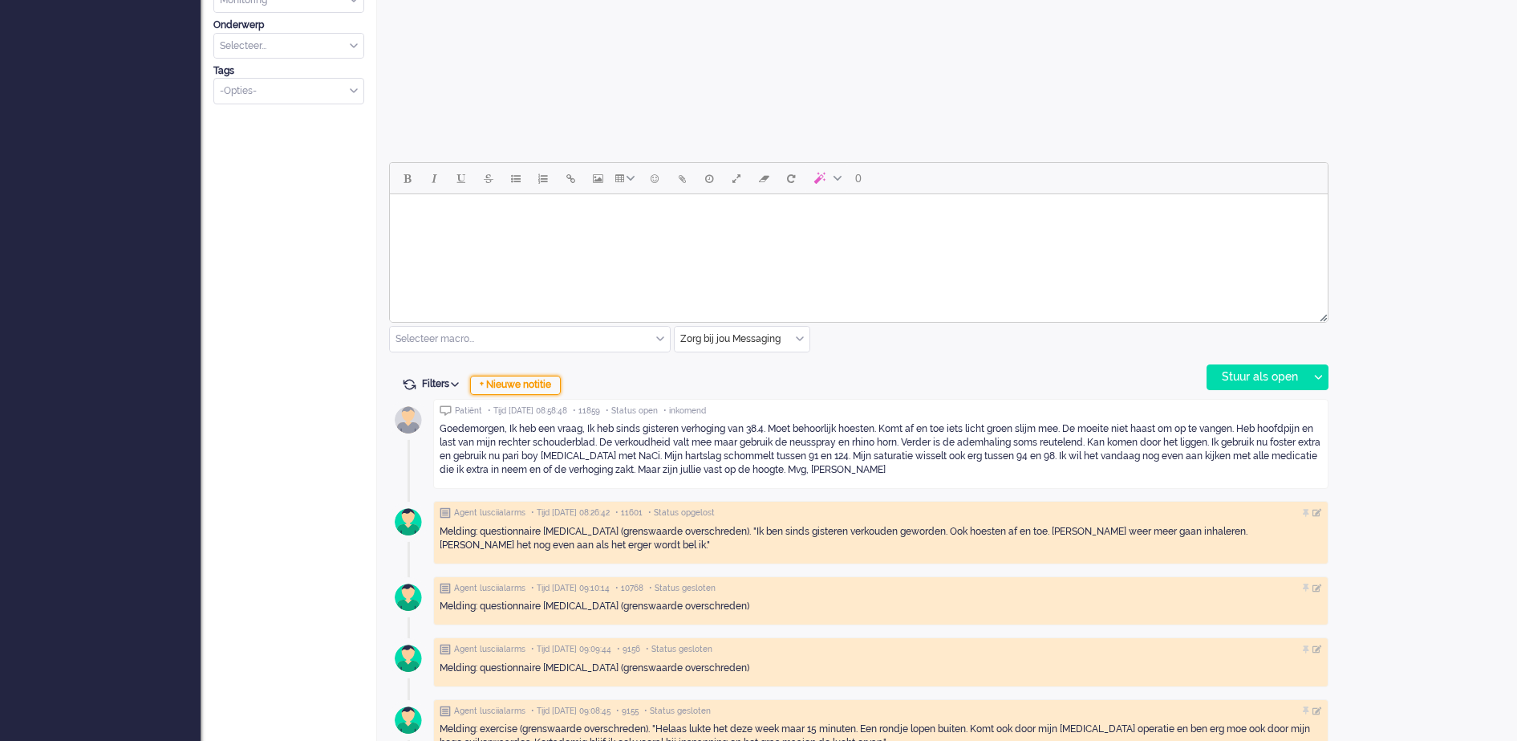
click at [537, 388] on div "+ Nieuwe notitie" at bounding box center [515, 384] width 91 height 19
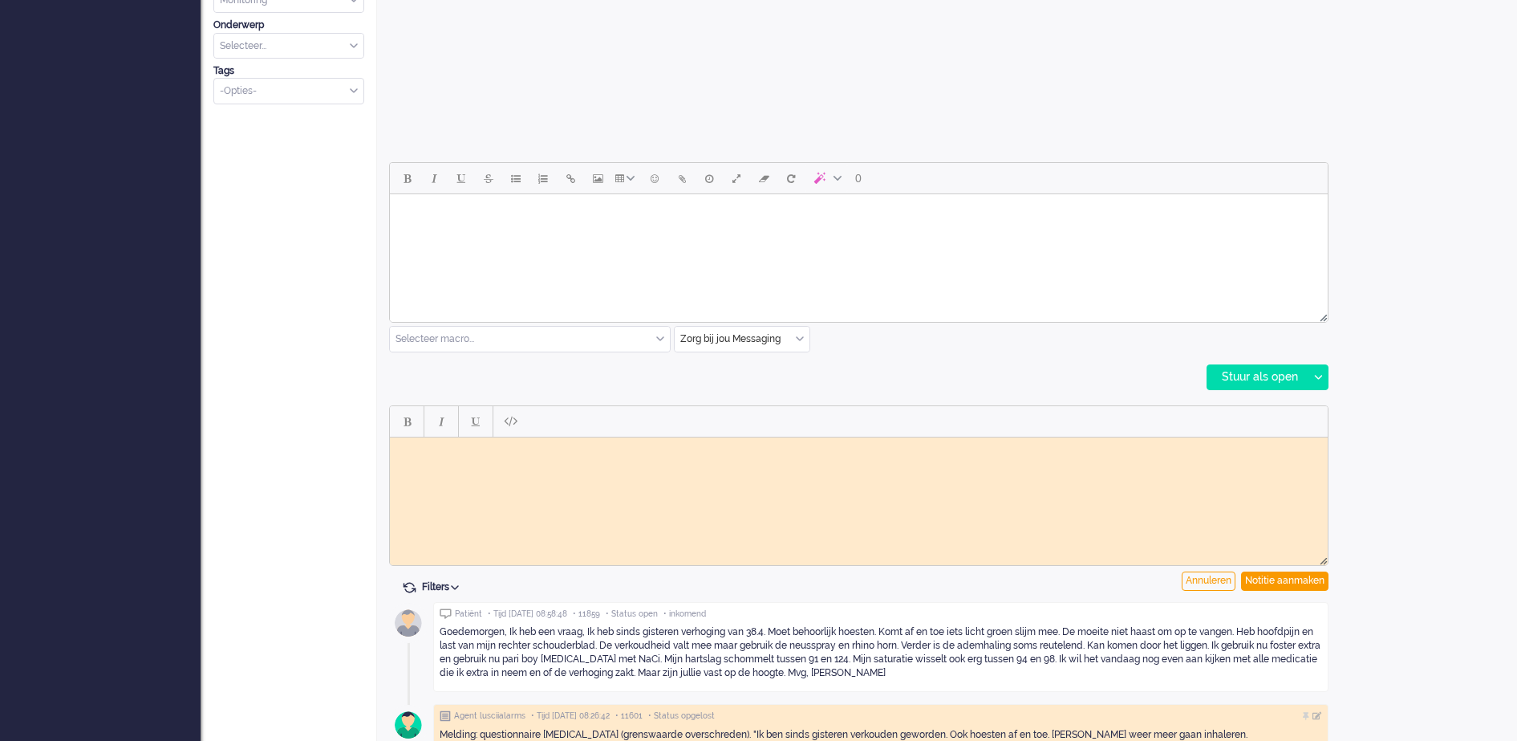
scroll to position [0, 0]
click at [1292, 582] on div "Notitie aanmaken" at bounding box center [1284, 580] width 87 height 19
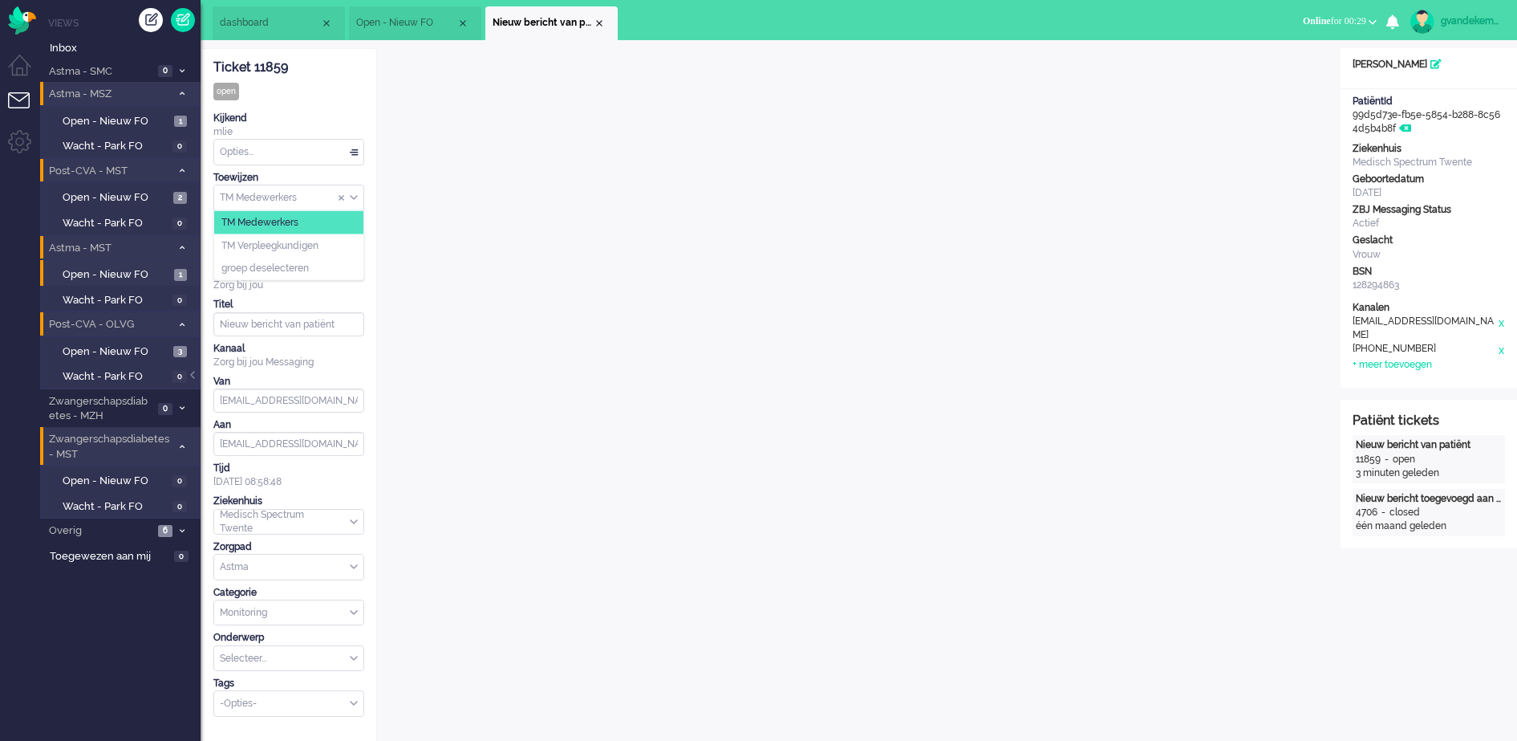
click at [351, 200] on div "TM Medewerkers" at bounding box center [288, 197] width 149 height 25
click at [327, 250] on li "TM Verpleegkundigen" at bounding box center [288, 244] width 149 height 23
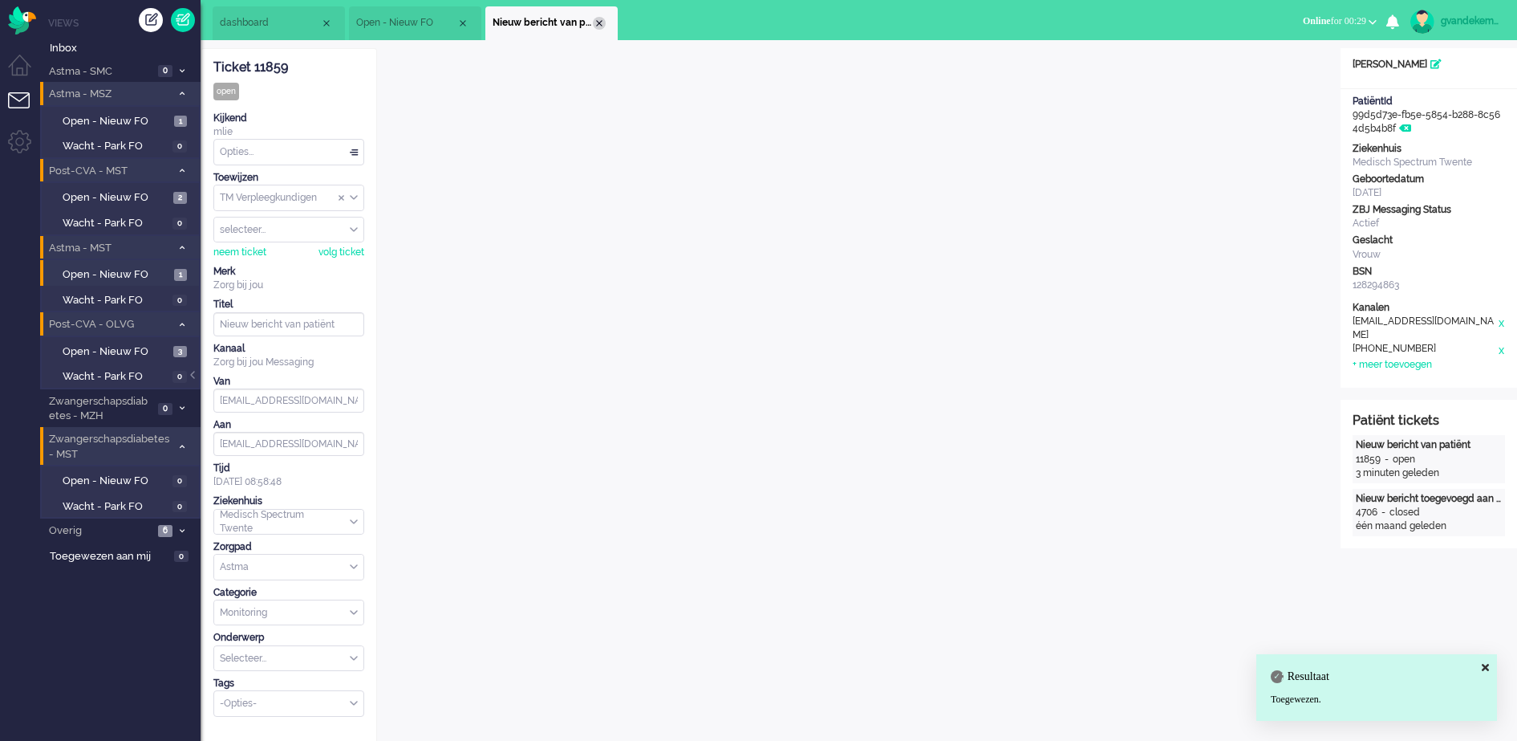
click at [598, 24] on div "Close tab" at bounding box center [599, 23] width 13 height 13
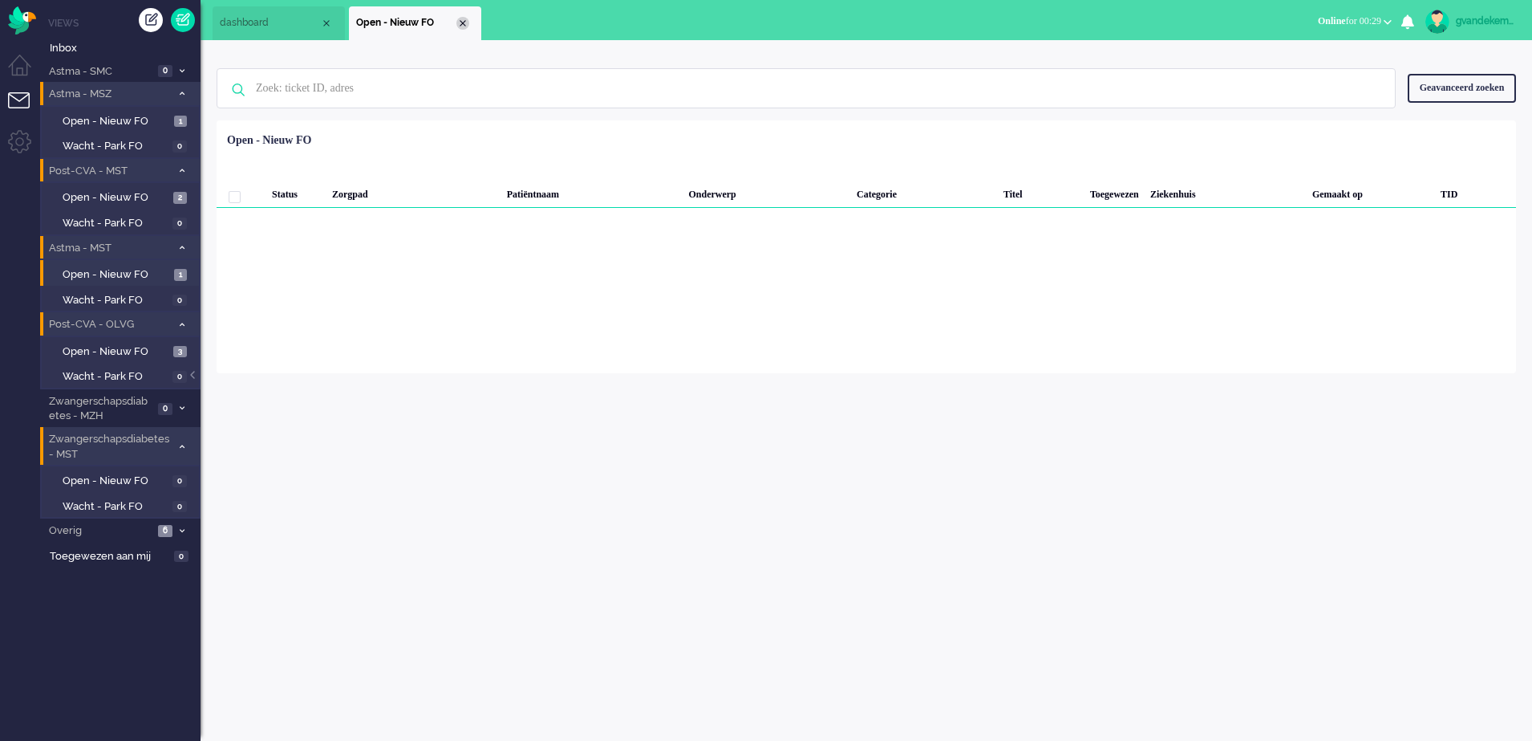
click at [468, 20] on div "Close tab" at bounding box center [463, 23] width 13 height 13
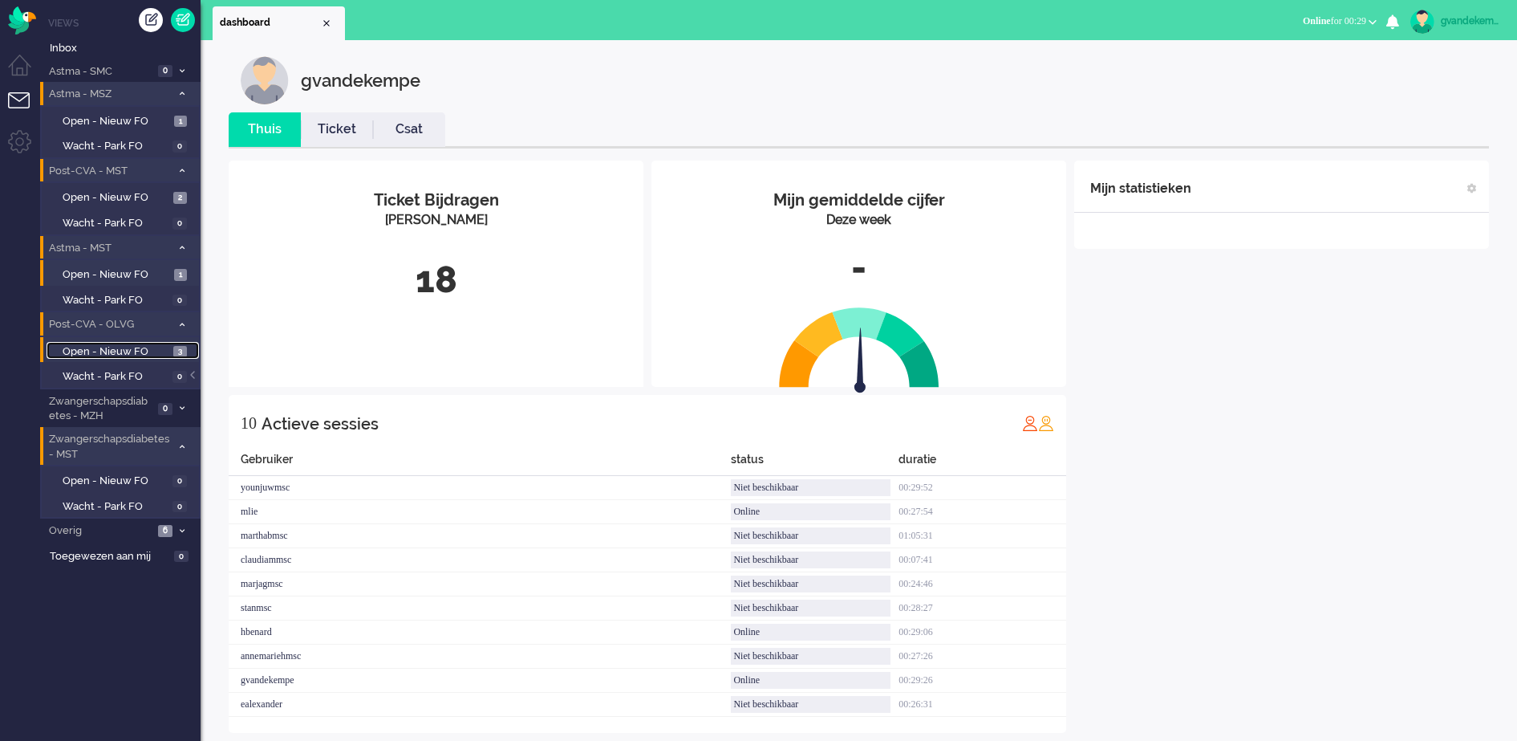
click at [148, 353] on span "Open - Nieuw FO" at bounding box center [116, 351] width 107 height 15
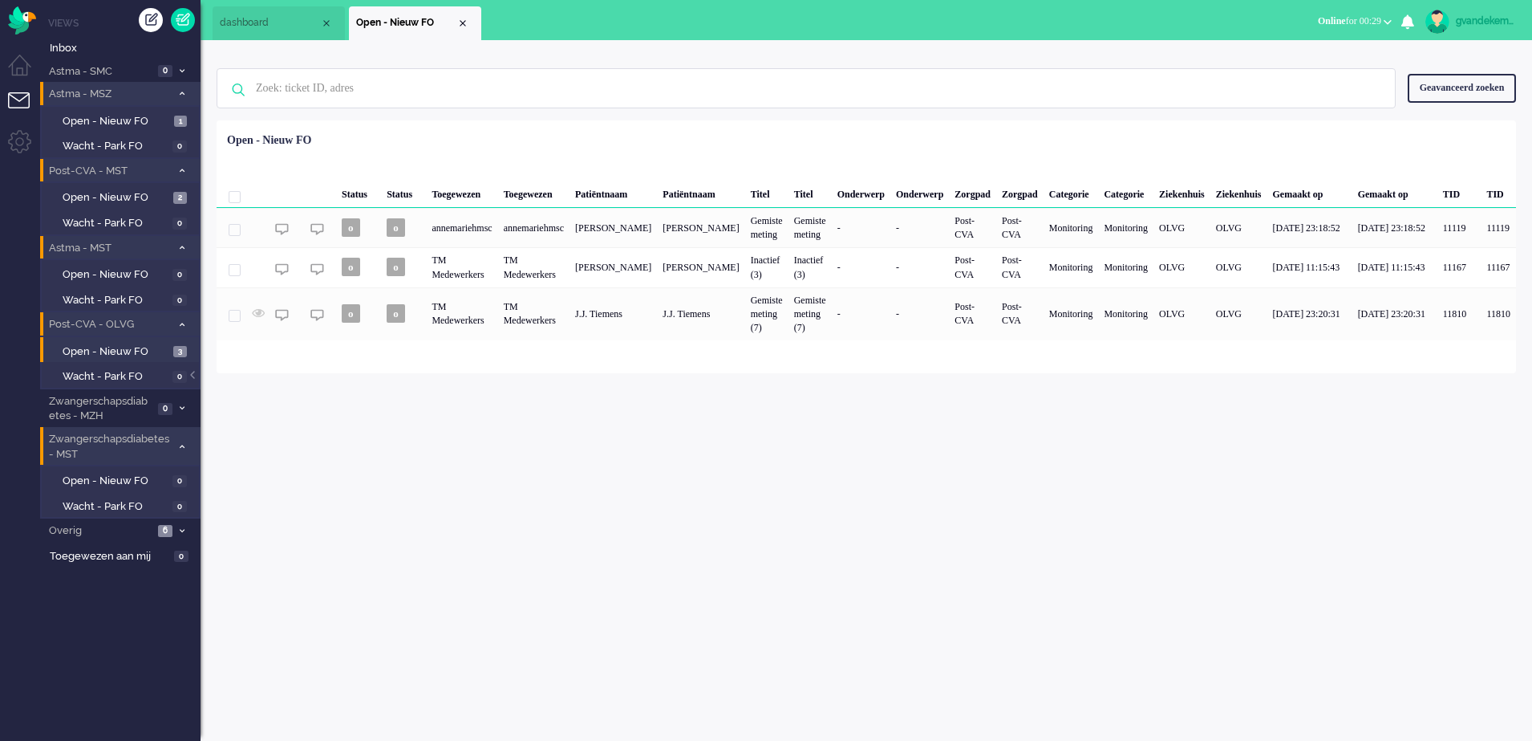
click at [181, 245] on icon at bounding box center [182, 248] width 5 height 6
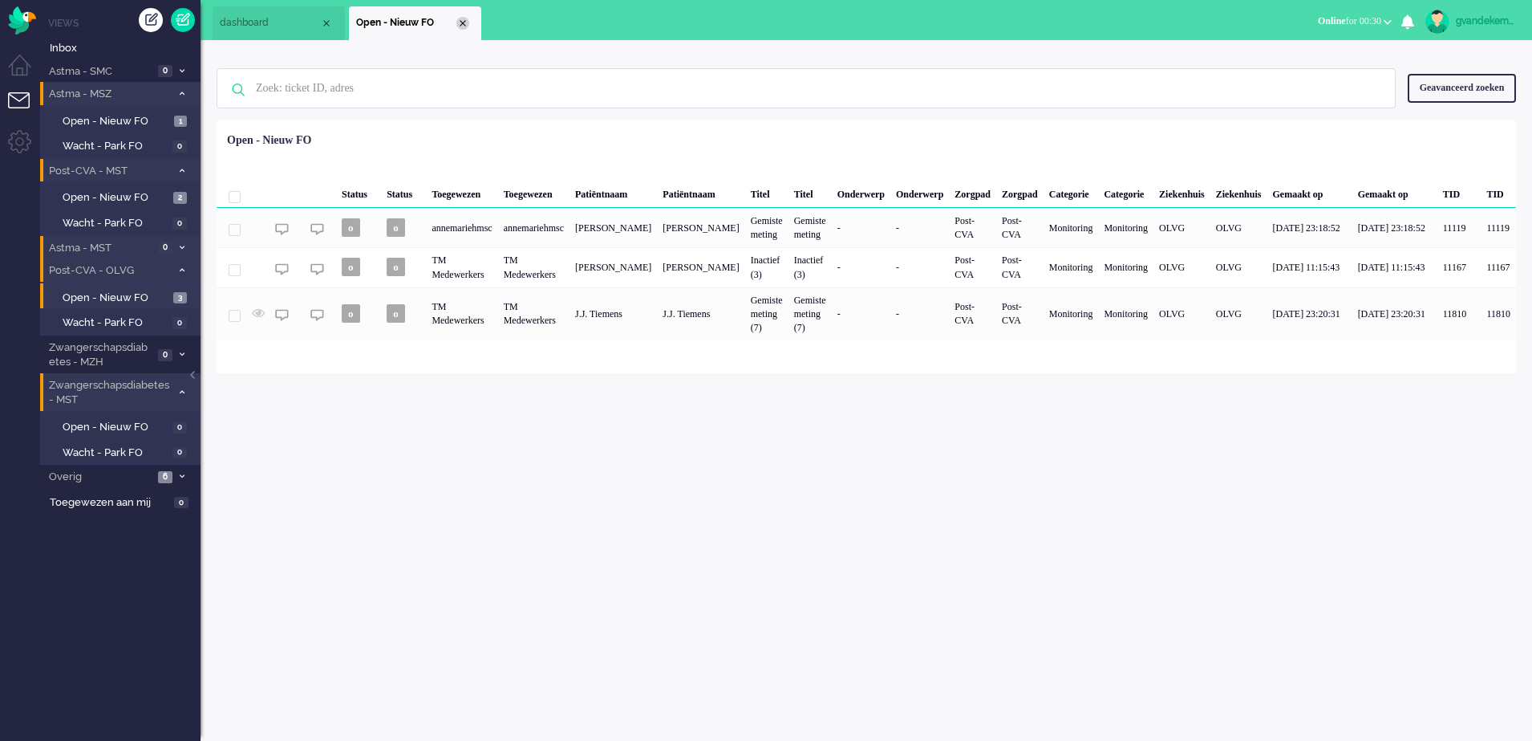
click at [461, 22] on div "Close tab" at bounding box center [463, 23] width 13 height 13
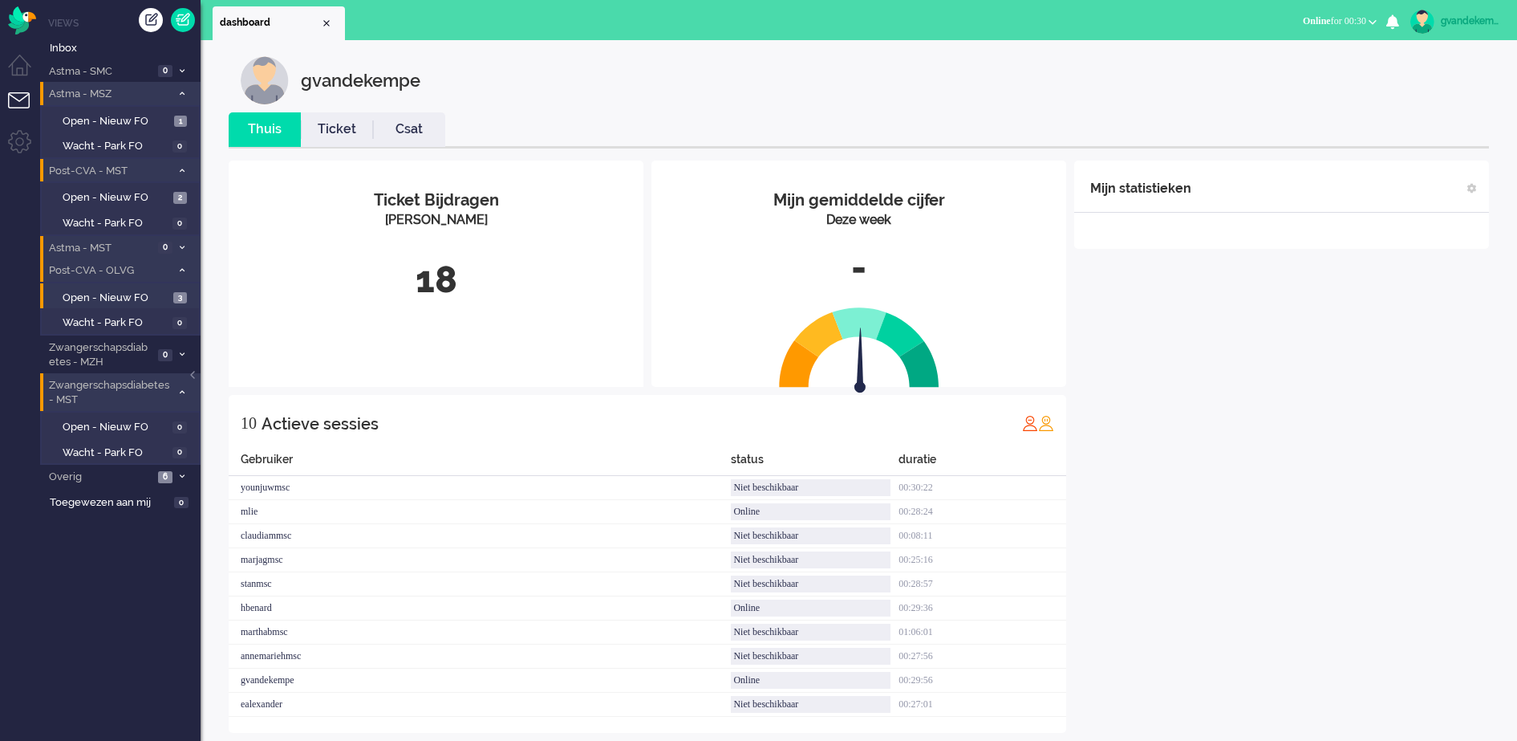
click at [1322, 359] on div "Mijn statistieken + Statistieken toevoegen Bel tijd (gemiddelde dag) Wrapup tij…" at bounding box center [1281, 446] width 415 height 572
